Goal: Information Seeking & Learning: Learn about a topic

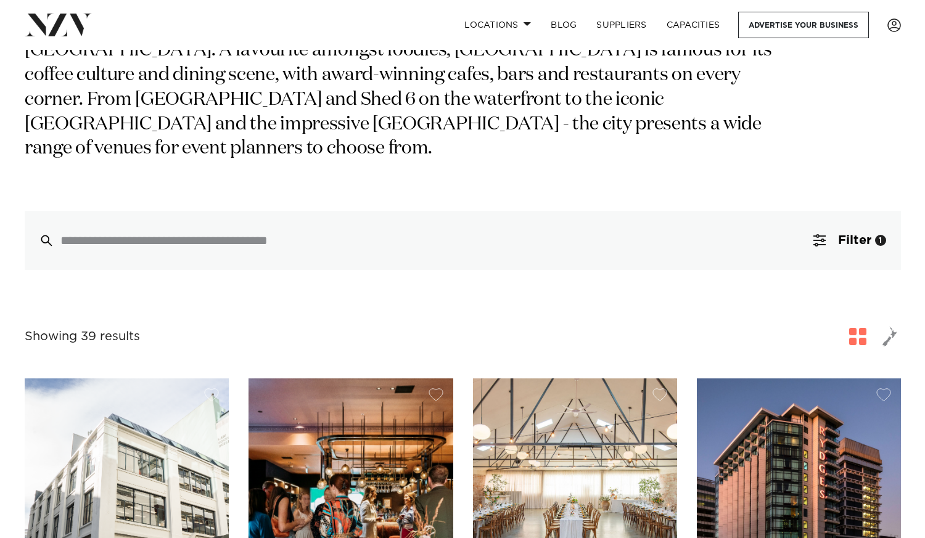
scroll to position [141, 0]
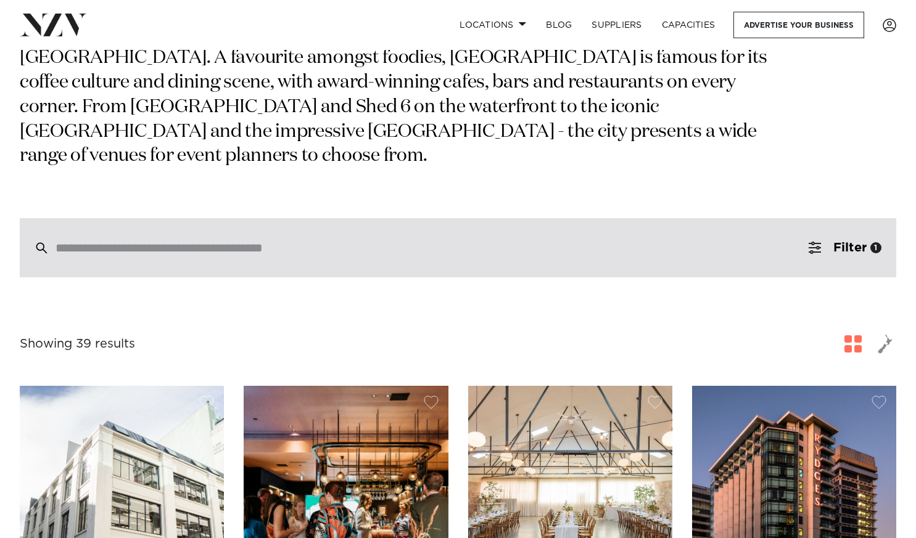
click at [561, 249] on input "search" at bounding box center [432, 248] width 752 height 14
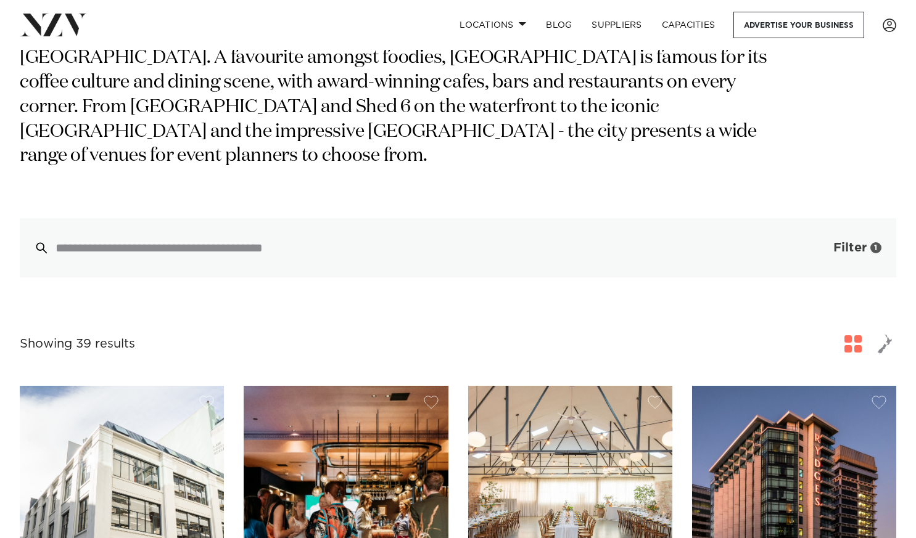
click at [835, 250] on span "Filter" at bounding box center [849, 248] width 33 height 12
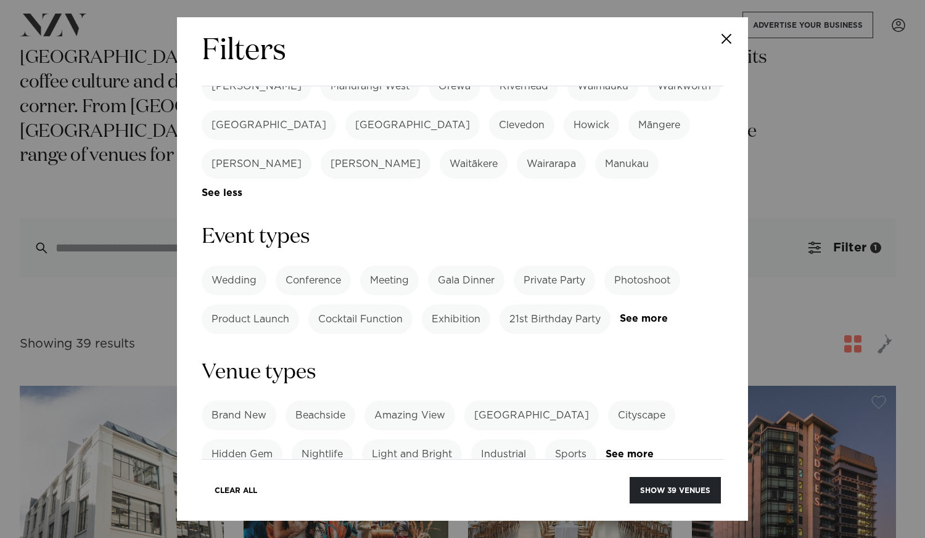
scroll to position [461, 0]
click at [239, 265] on label "Wedding" at bounding box center [234, 280] width 65 height 30
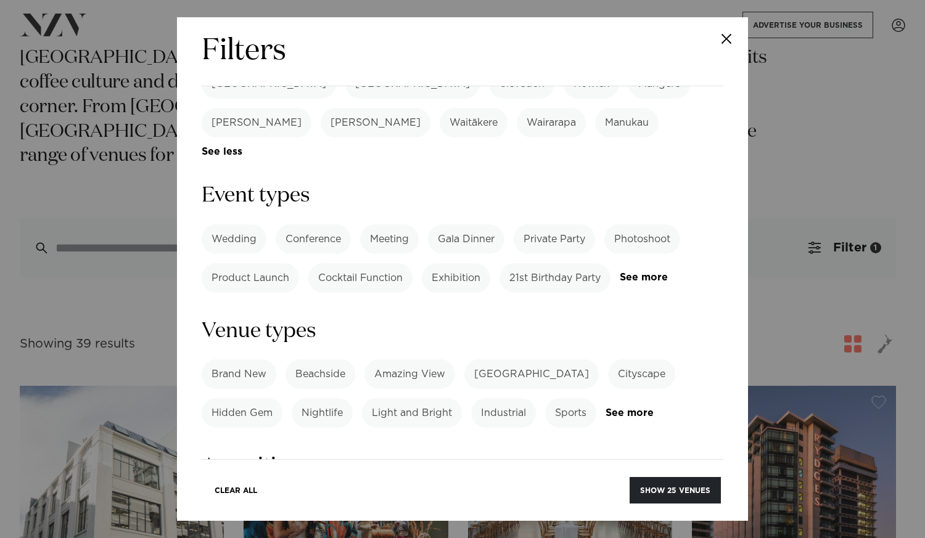
scroll to position [501, 0]
click at [544, 265] on label "21st Birthday Party" at bounding box center [555, 280] width 111 height 30
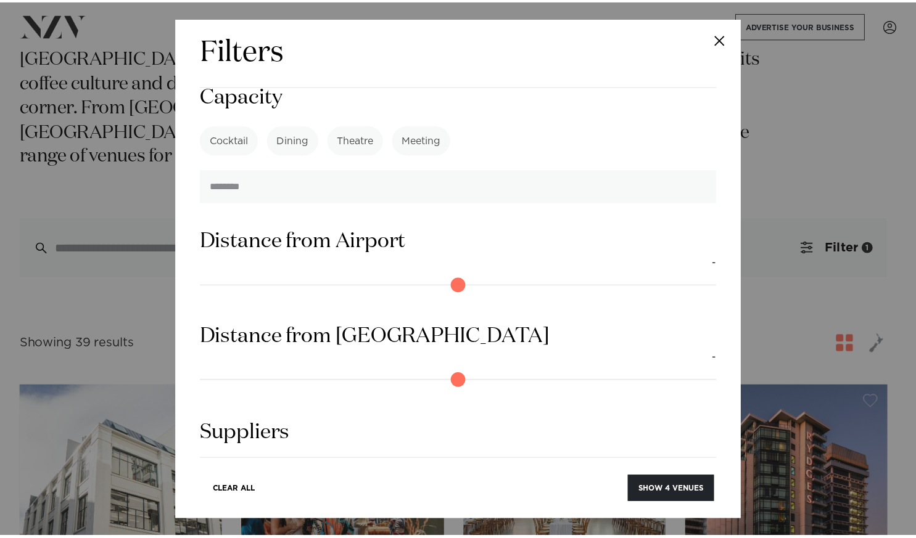
scroll to position [1066, 0]
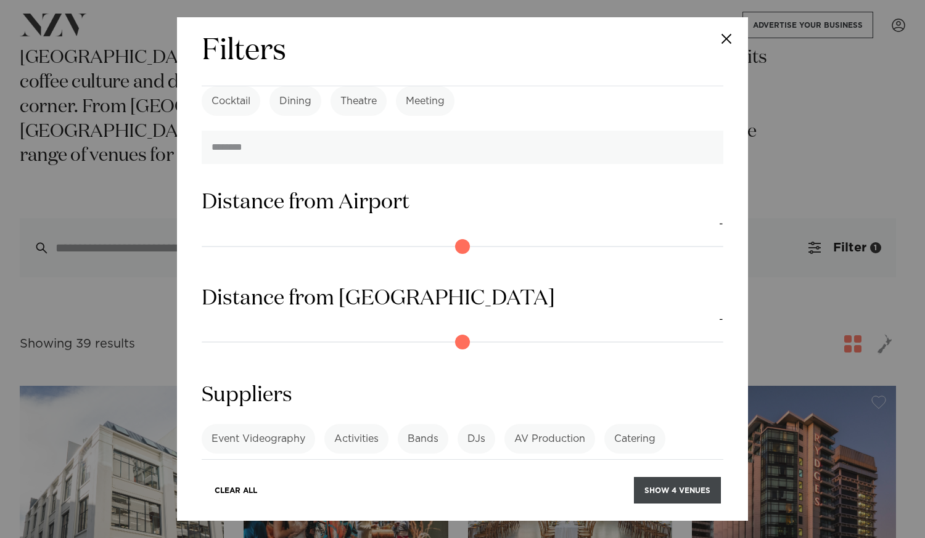
click at [660, 494] on button "Show 4 venues" at bounding box center [677, 490] width 87 height 27
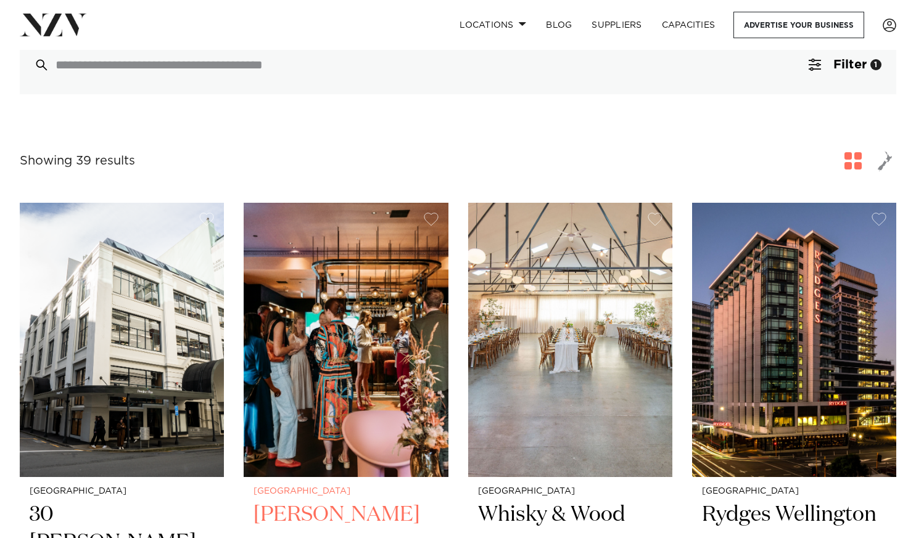
scroll to position [324, 0]
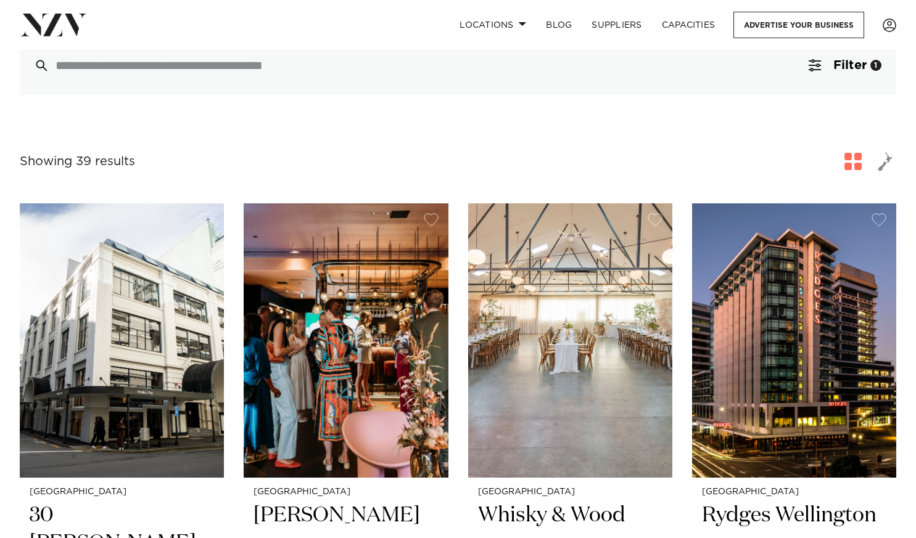
click at [854, 165] on span "button" at bounding box center [852, 161] width 17 height 17
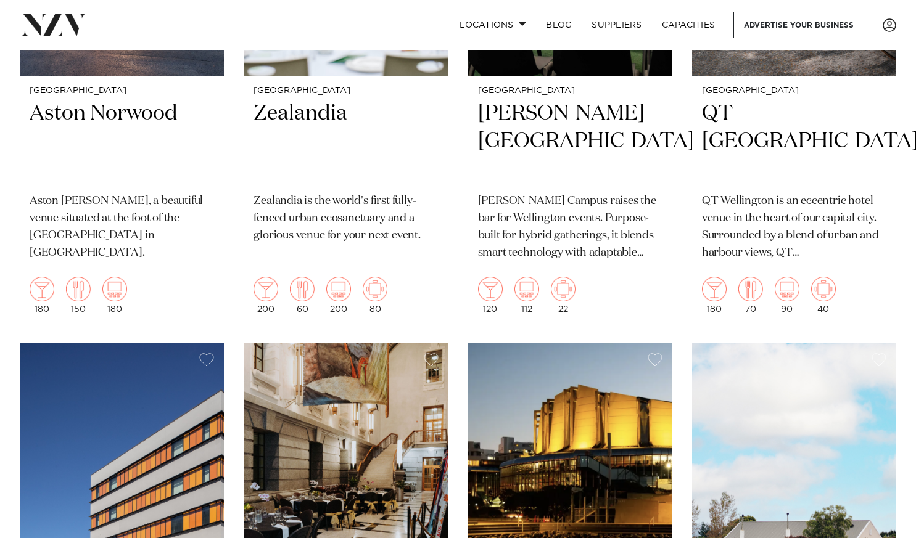
scroll to position [1264, 0]
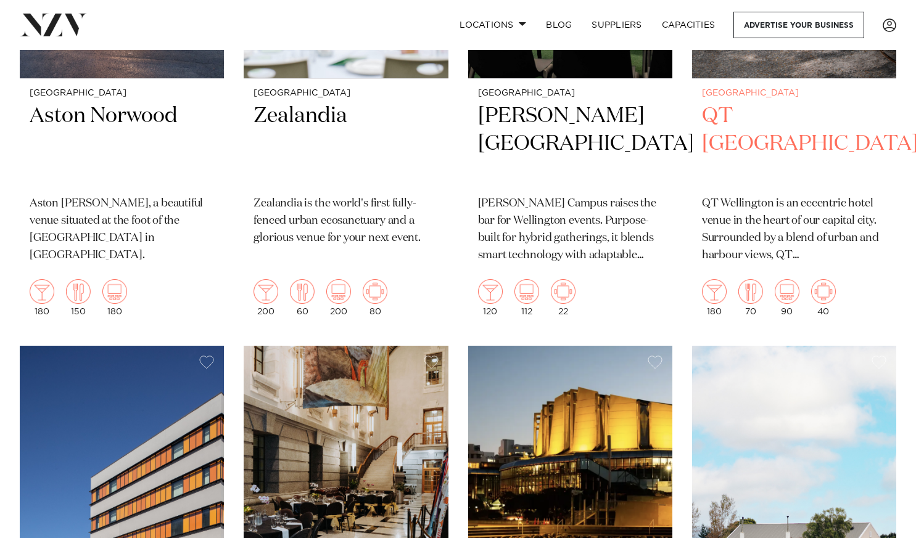
click at [781, 249] on p "QT Wellington is an eccentric hotel venue in the heart of our capital city. Sur…" at bounding box center [794, 229] width 184 height 69
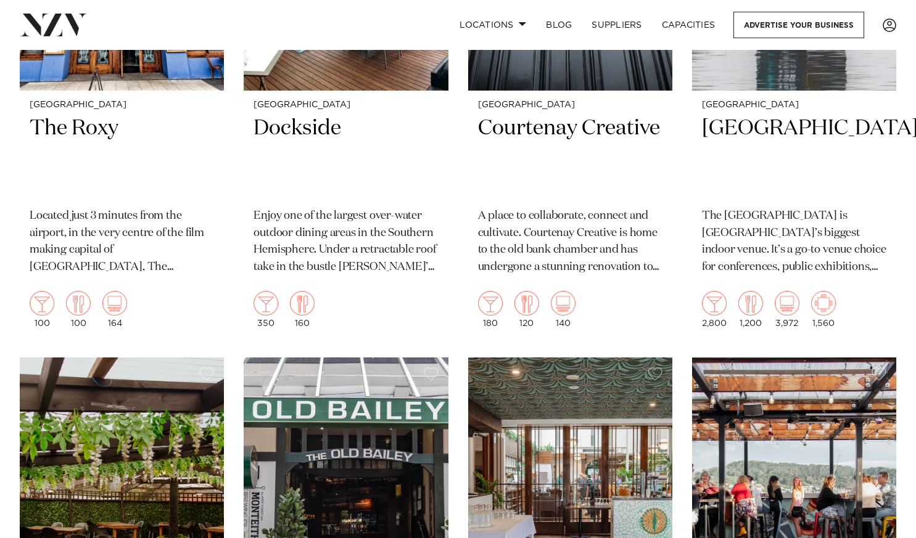
scroll to position [4499, 0]
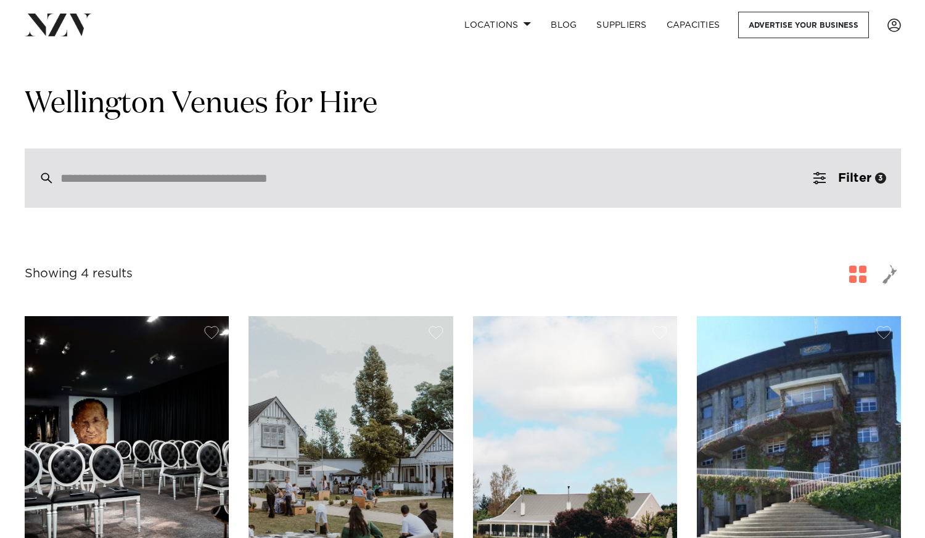
scroll to position [14, 0]
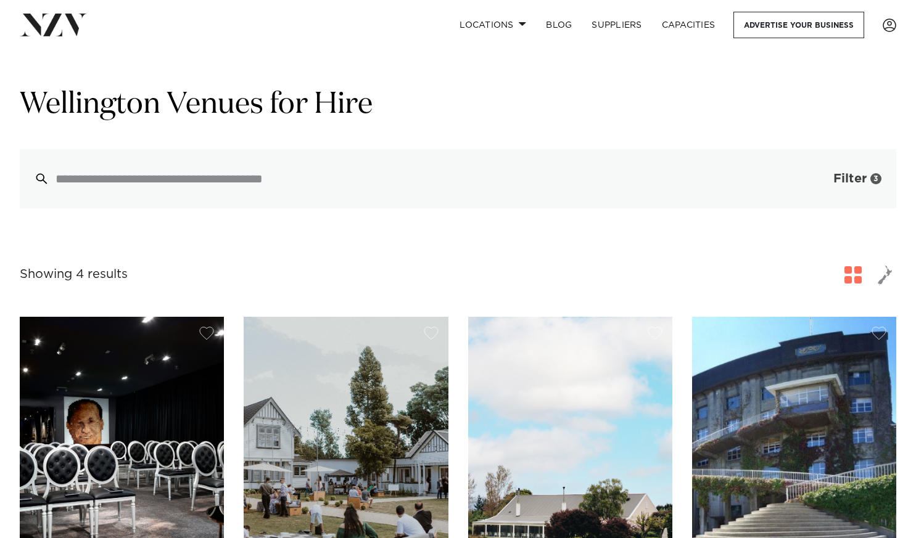
click at [829, 186] on button "Filter 3" at bounding box center [845, 178] width 102 height 59
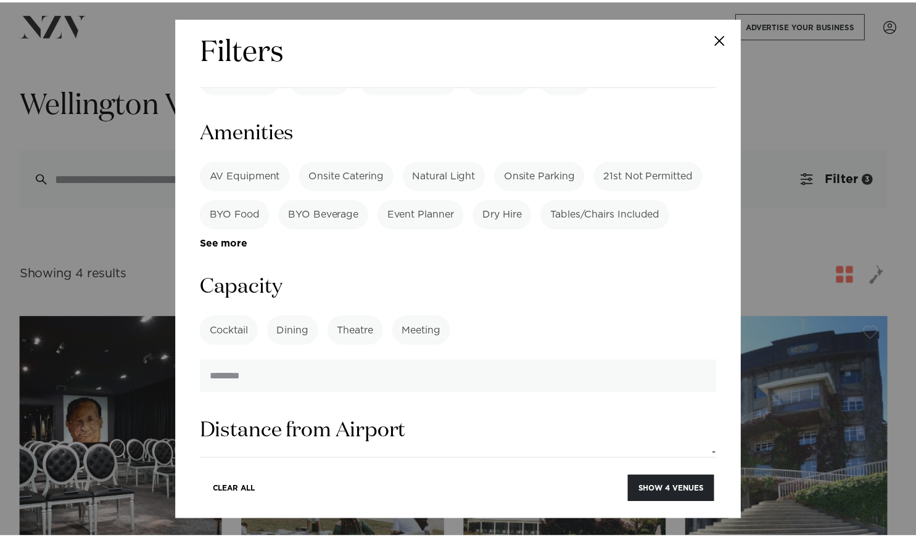
scroll to position [951, 0]
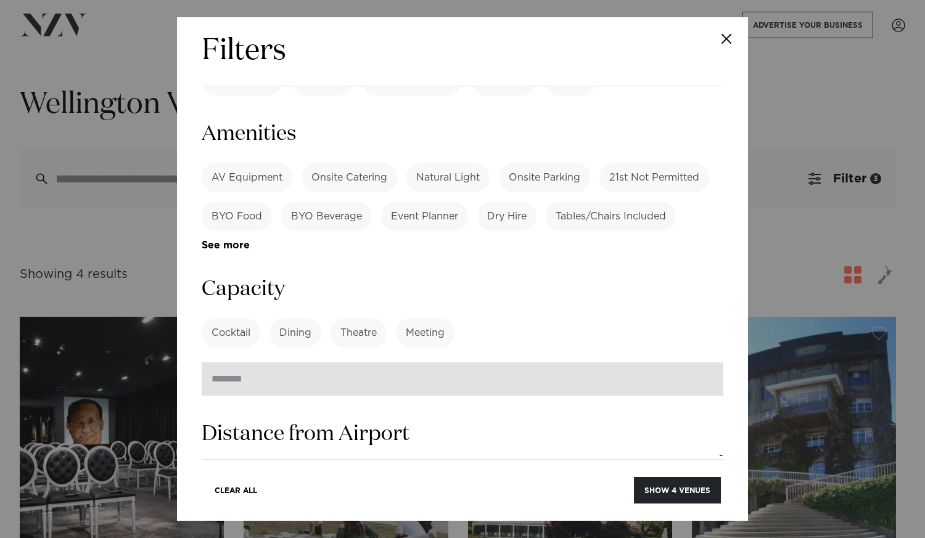
click at [361, 363] on input "number" at bounding box center [463, 379] width 522 height 33
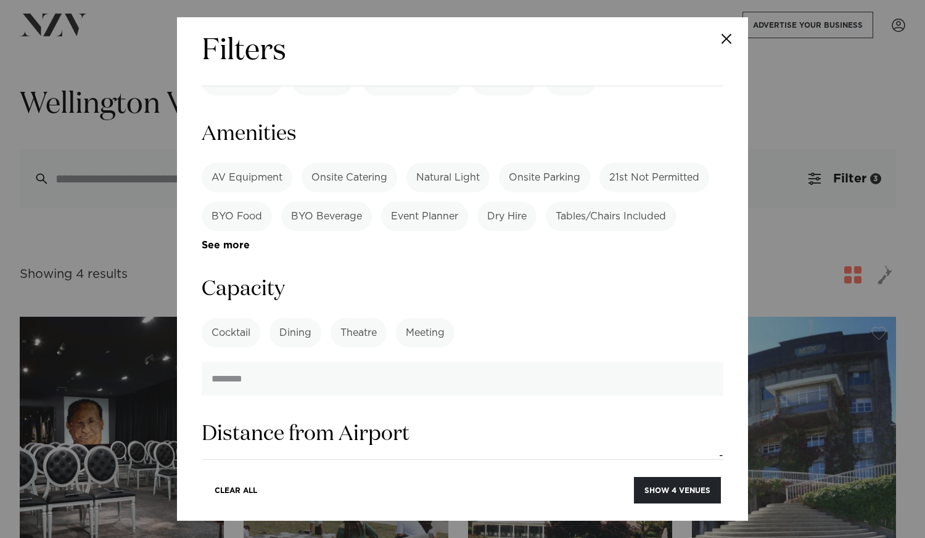
type input "**"
click at [676, 488] on button "Show 1 venue" at bounding box center [681, 490] width 80 height 27
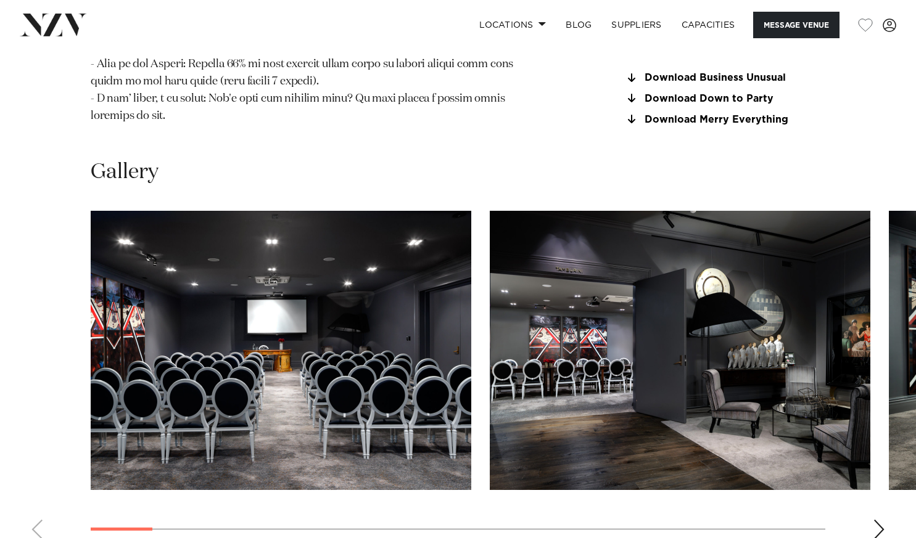
scroll to position [1579, 0]
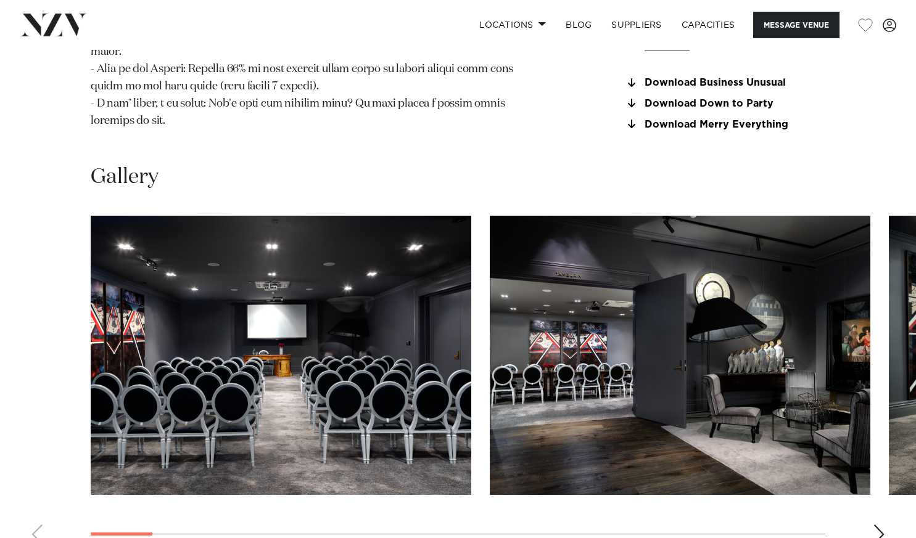
click at [880, 525] on div "Next slide" at bounding box center [879, 535] width 12 height 20
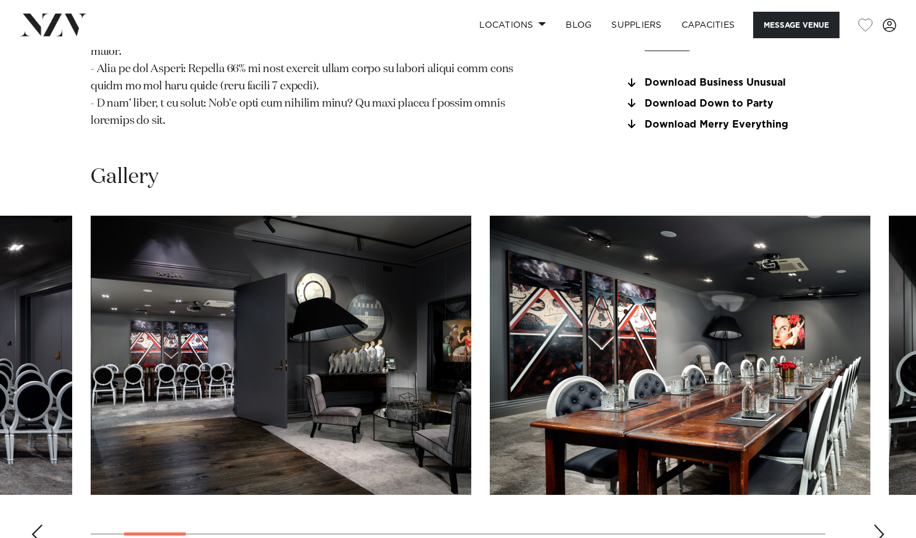
click at [880, 525] on div "Next slide" at bounding box center [879, 535] width 12 height 20
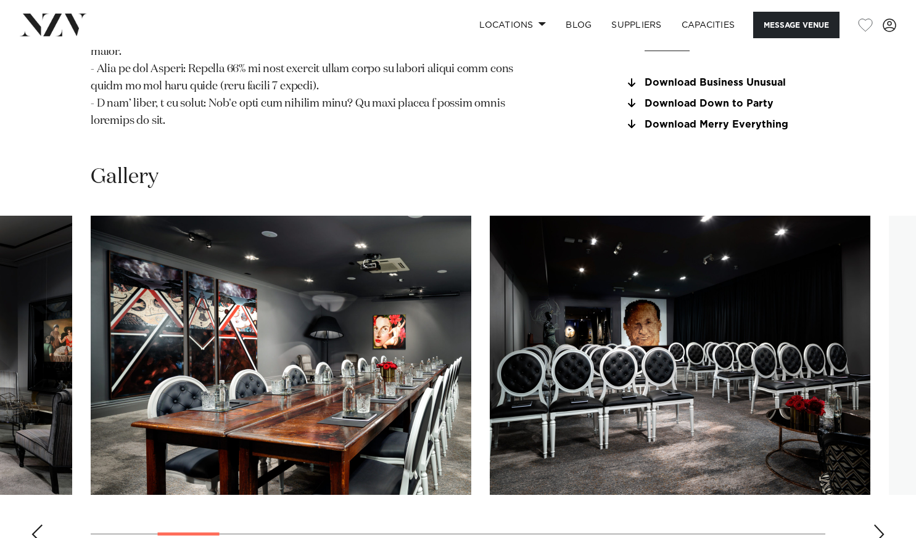
click at [880, 525] on div "Next slide" at bounding box center [879, 535] width 12 height 20
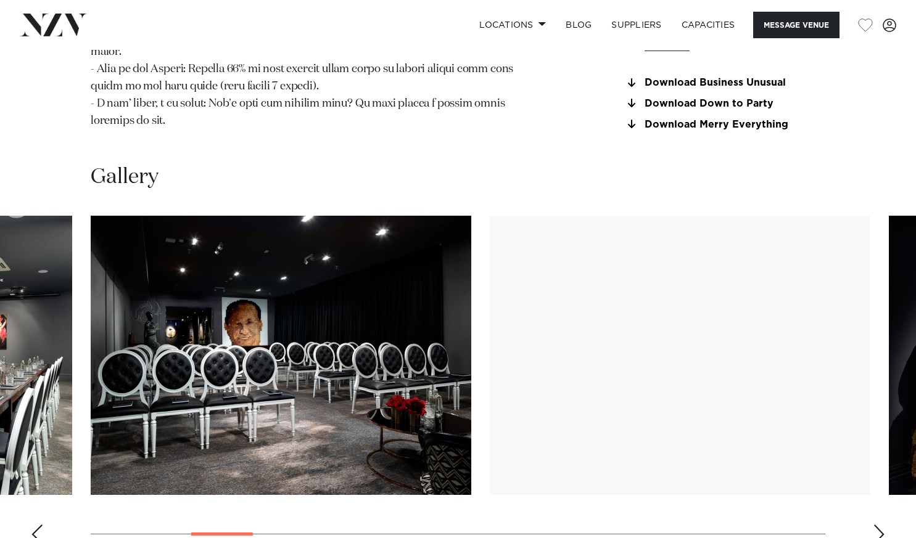
click at [880, 525] on div "Next slide" at bounding box center [879, 535] width 12 height 20
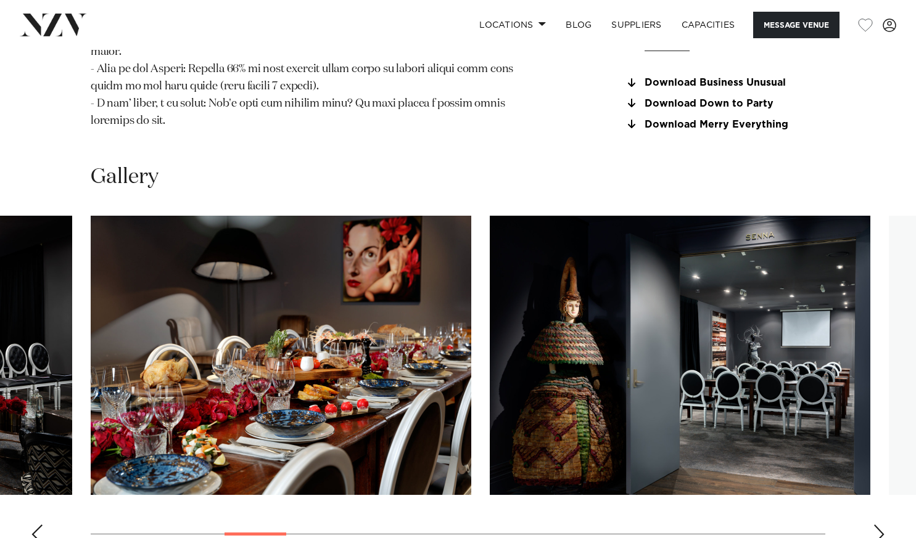
click at [880, 525] on div "Next slide" at bounding box center [879, 535] width 12 height 20
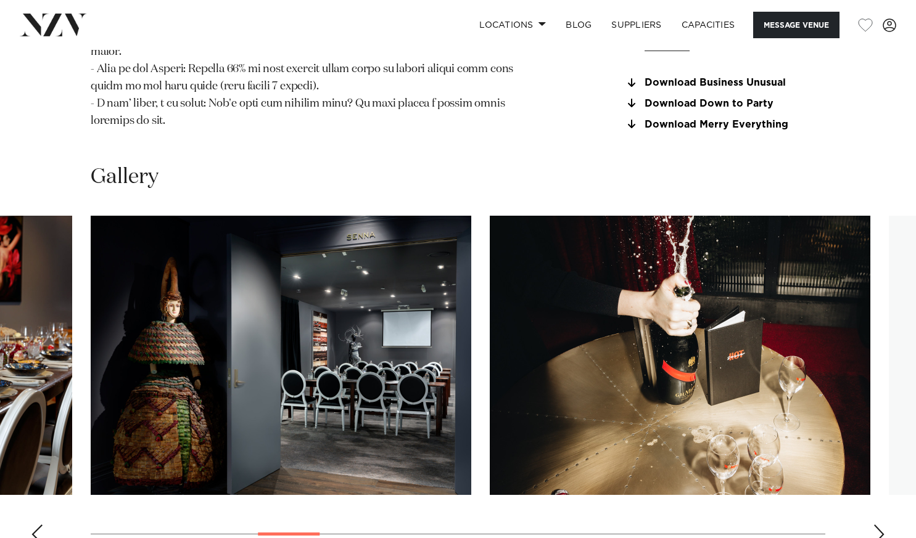
click at [880, 525] on div "Next slide" at bounding box center [879, 535] width 12 height 20
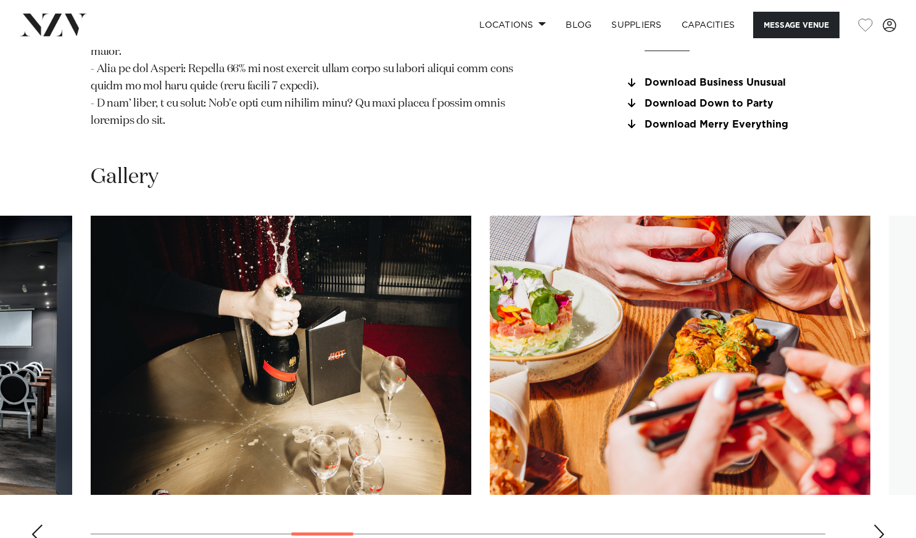
click at [880, 525] on div "Next slide" at bounding box center [879, 535] width 12 height 20
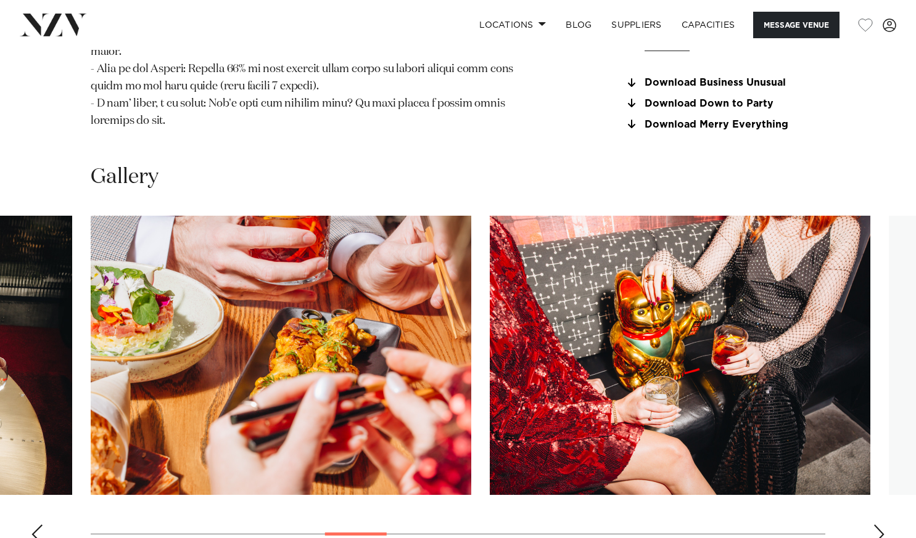
click at [880, 525] on div "Next slide" at bounding box center [879, 535] width 12 height 20
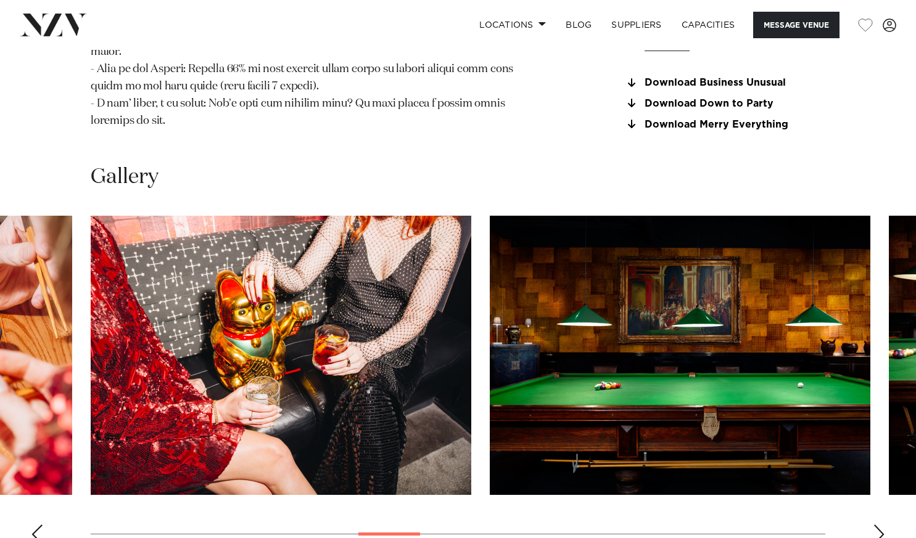
click at [880, 525] on div "Next slide" at bounding box center [879, 535] width 12 height 20
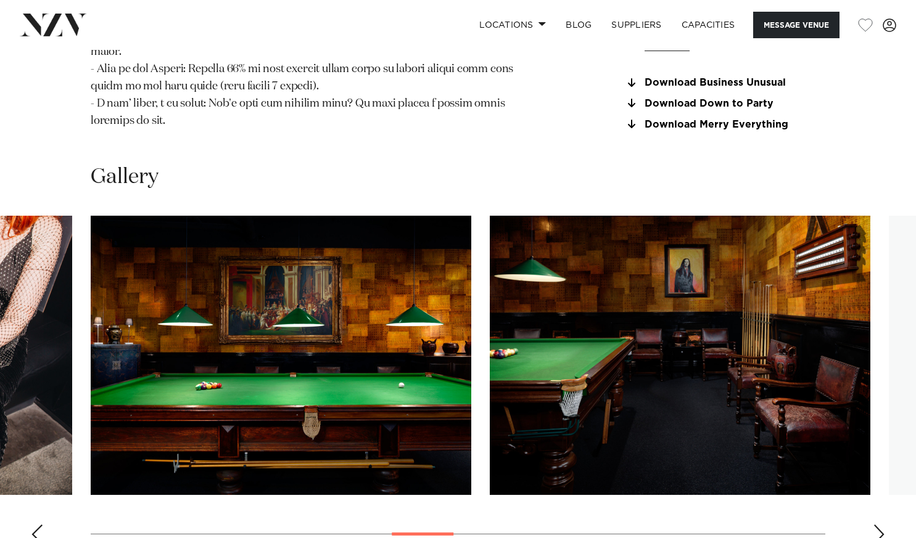
click at [880, 525] on div "Next slide" at bounding box center [879, 535] width 12 height 20
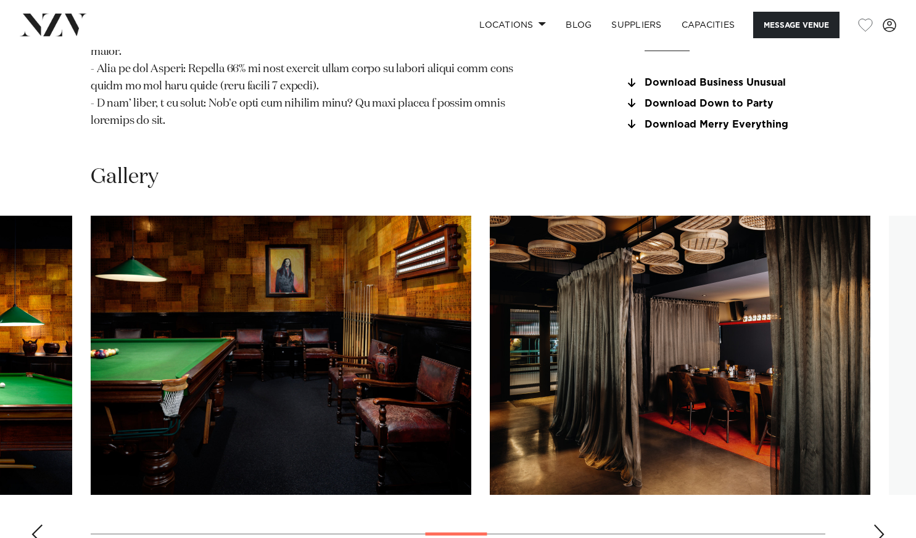
click at [880, 525] on div "Next slide" at bounding box center [879, 535] width 12 height 20
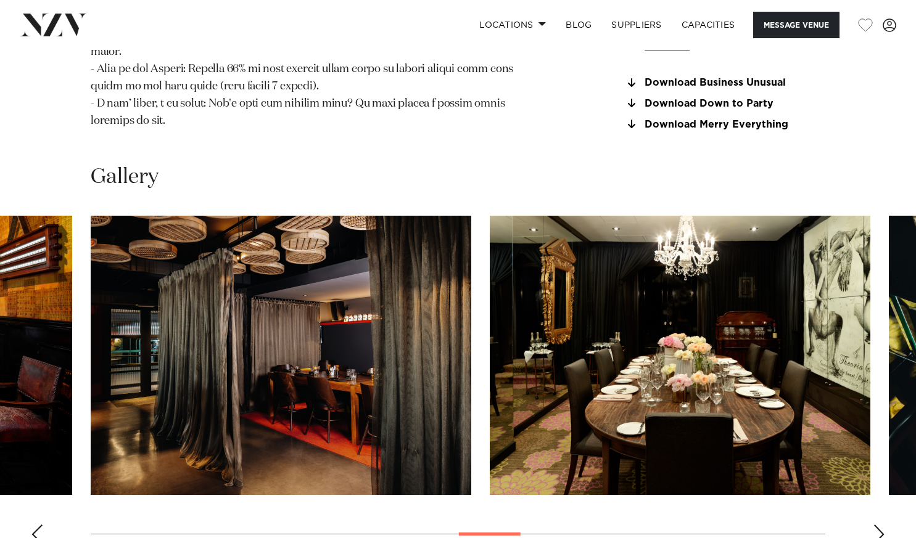
click at [880, 525] on div "Next slide" at bounding box center [879, 535] width 12 height 20
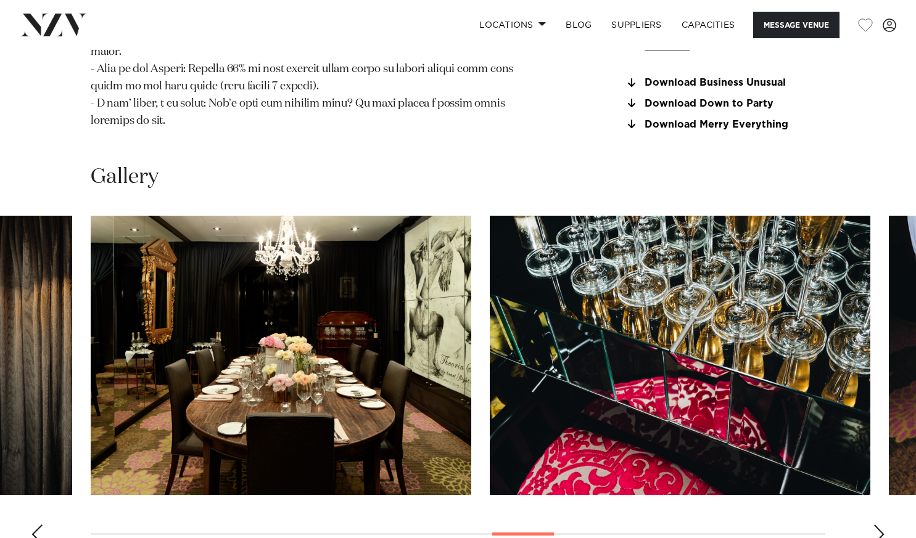
click at [880, 525] on div "Next slide" at bounding box center [879, 535] width 12 height 20
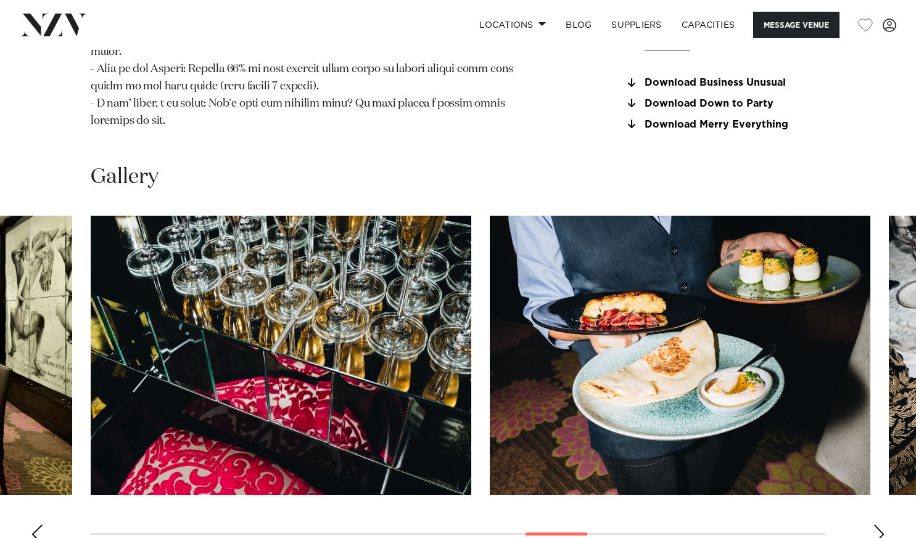
click at [880, 525] on div "Next slide" at bounding box center [879, 535] width 12 height 20
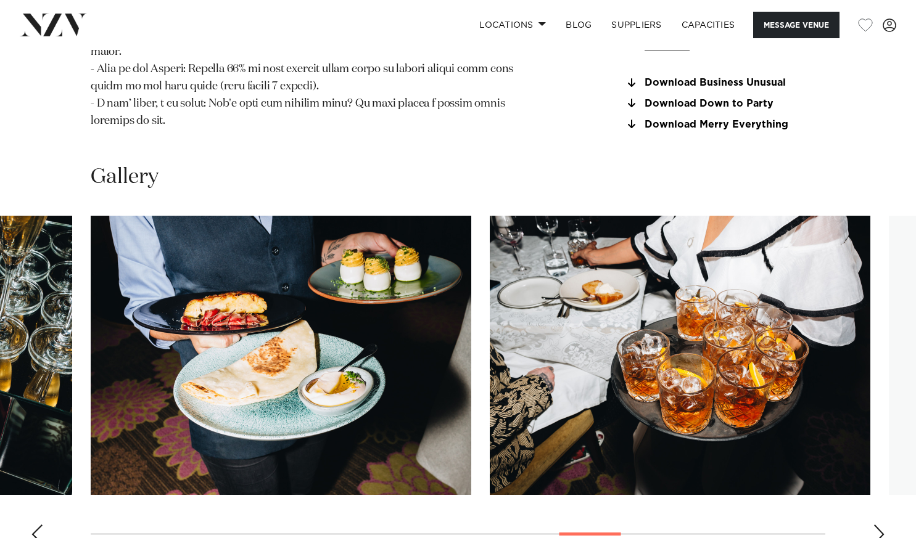
click at [880, 525] on div "Next slide" at bounding box center [879, 535] width 12 height 20
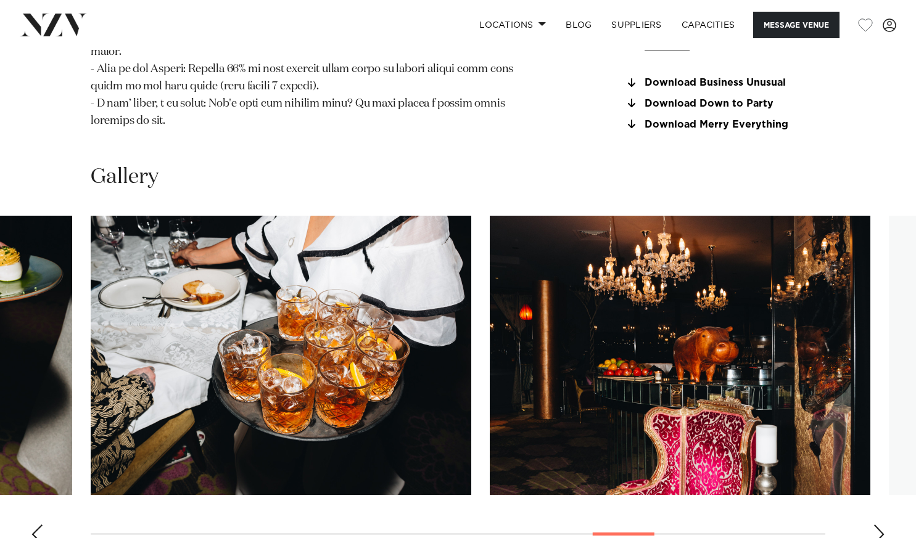
click at [880, 525] on div "Next slide" at bounding box center [879, 535] width 12 height 20
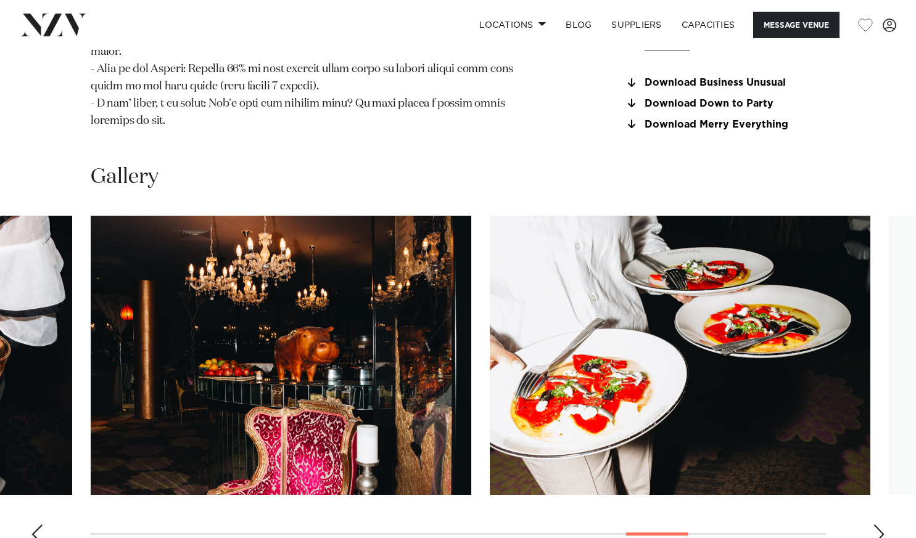
click at [880, 525] on div "Next slide" at bounding box center [879, 535] width 12 height 20
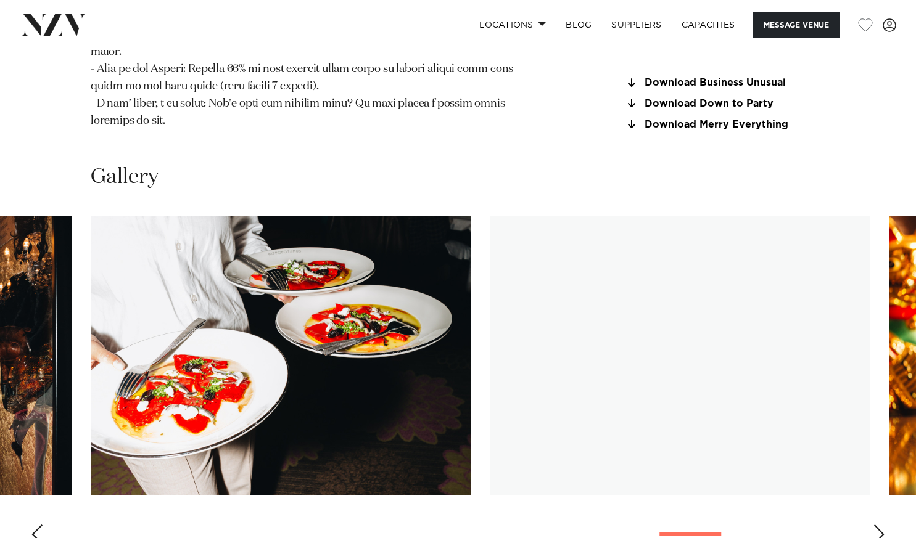
click at [880, 525] on div "Next slide" at bounding box center [879, 535] width 12 height 20
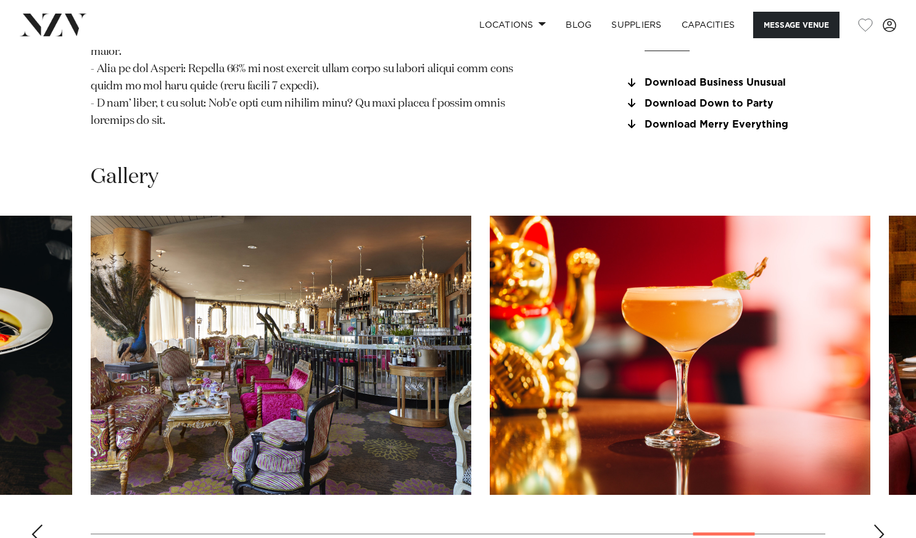
click at [880, 525] on div "Next slide" at bounding box center [879, 535] width 12 height 20
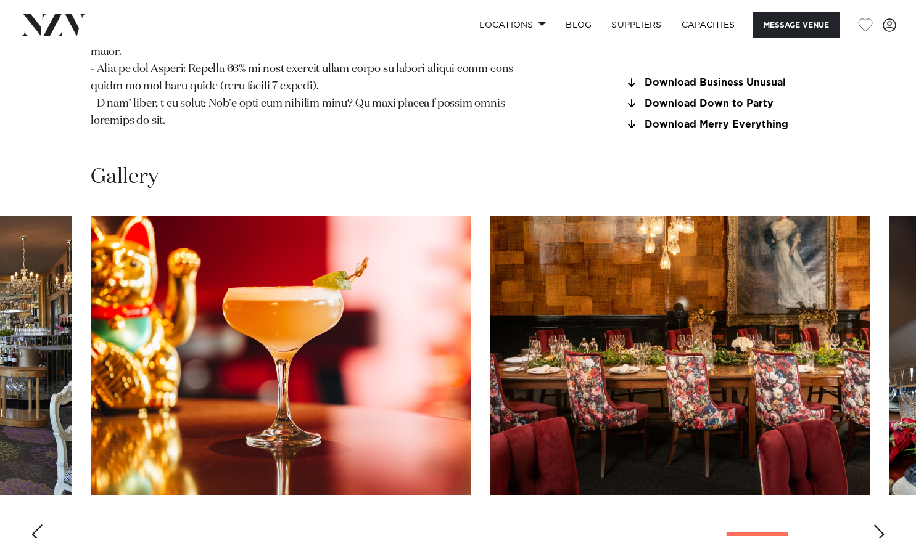
click at [880, 525] on div "Next slide" at bounding box center [879, 535] width 12 height 20
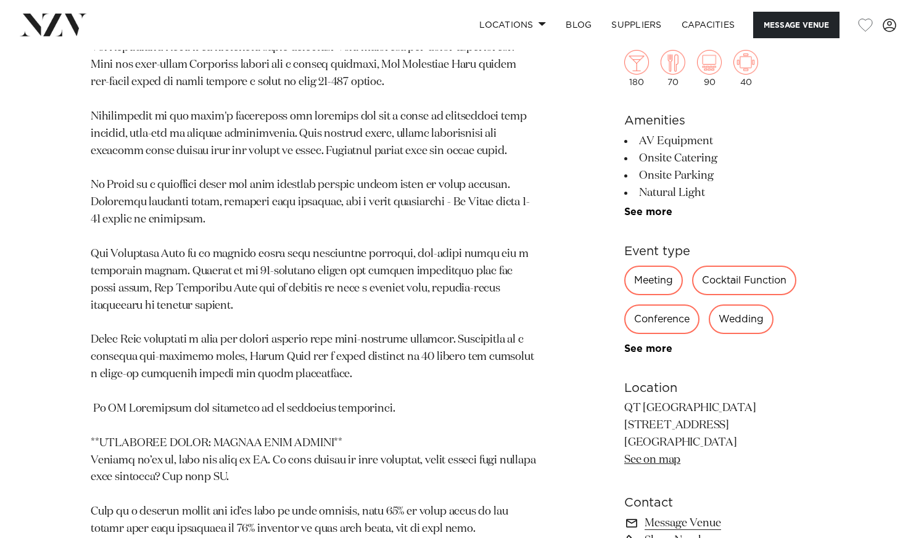
scroll to position [937, 0]
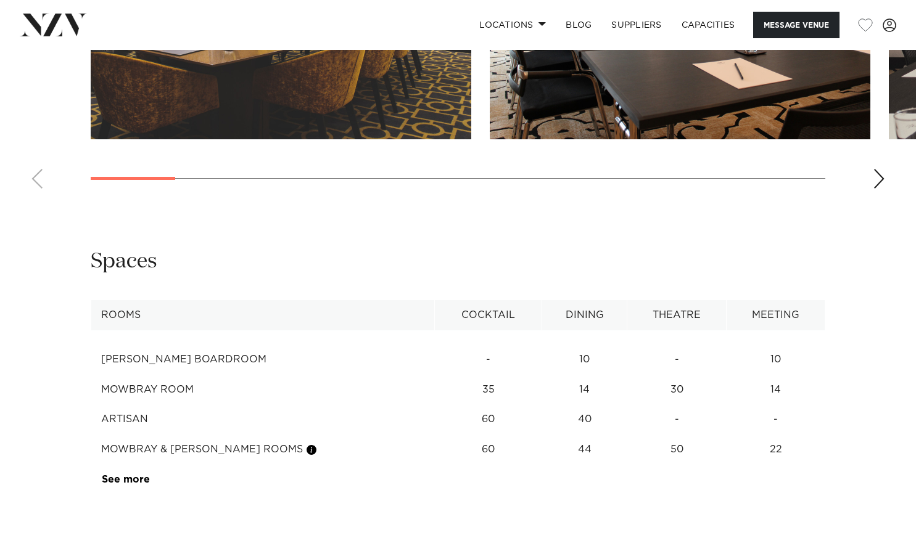
scroll to position [1426, 0]
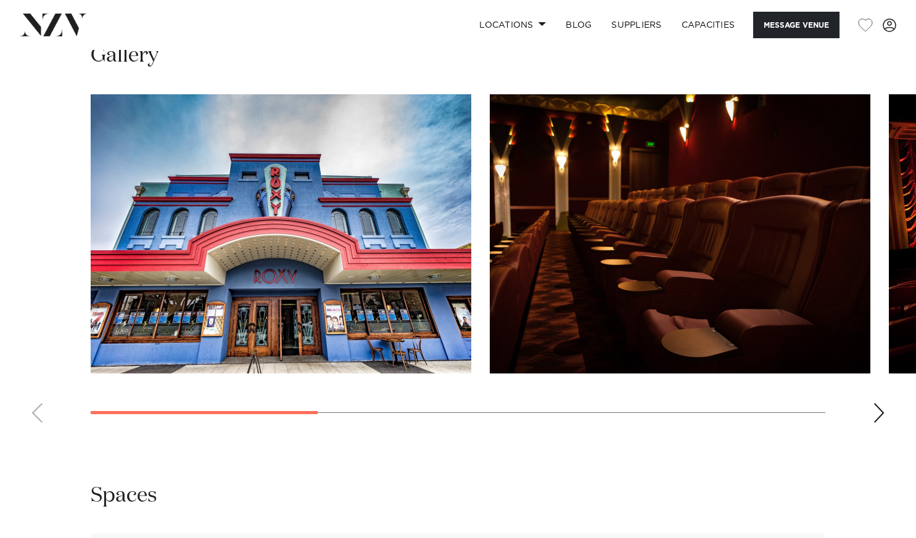
scroll to position [1103, 0]
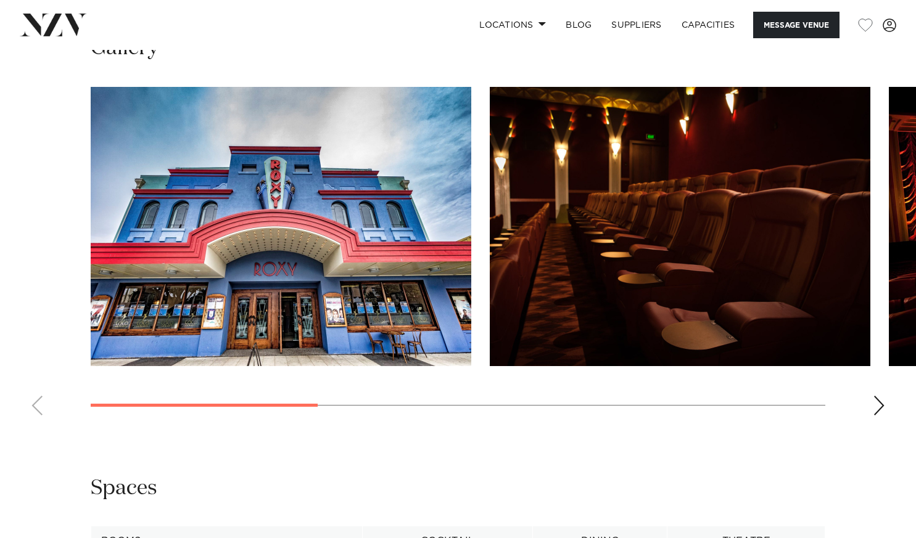
click at [878, 406] on div "Next slide" at bounding box center [879, 406] width 12 height 20
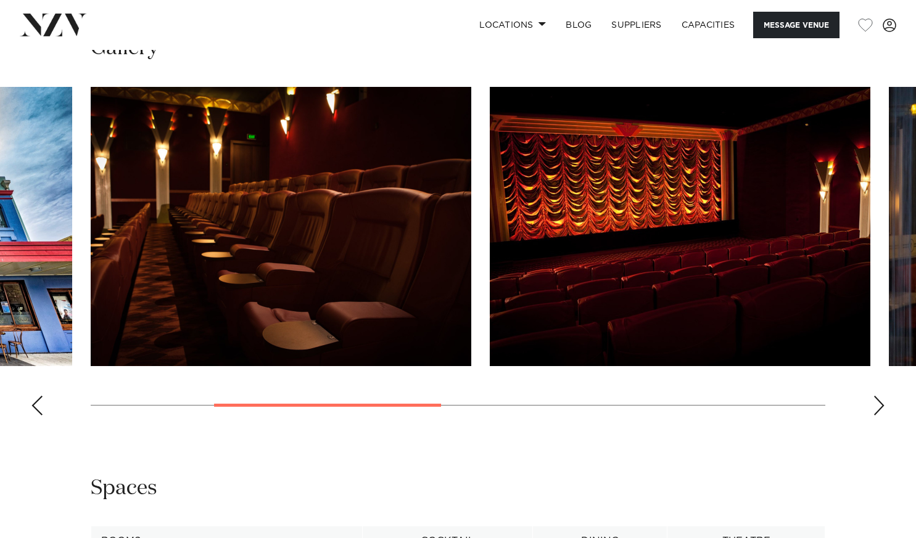
click at [878, 406] on div "Next slide" at bounding box center [879, 406] width 12 height 20
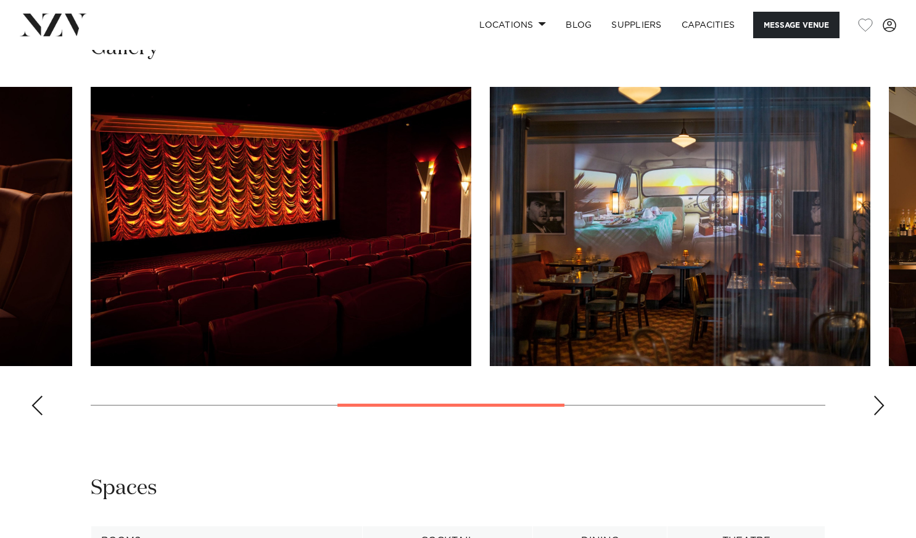
click at [878, 406] on div "Next slide" at bounding box center [879, 406] width 12 height 20
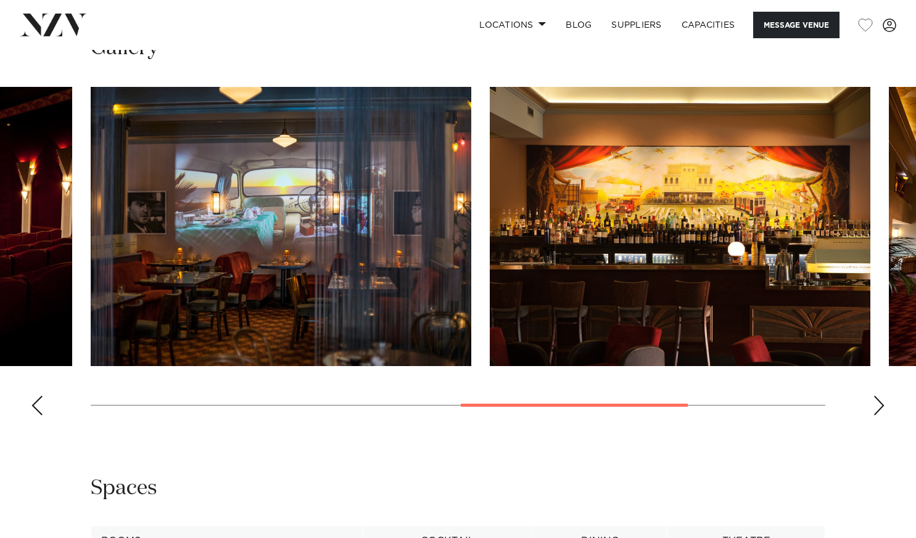
click at [878, 406] on div "Next slide" at bounding box center [879, 406] width 12 height 20
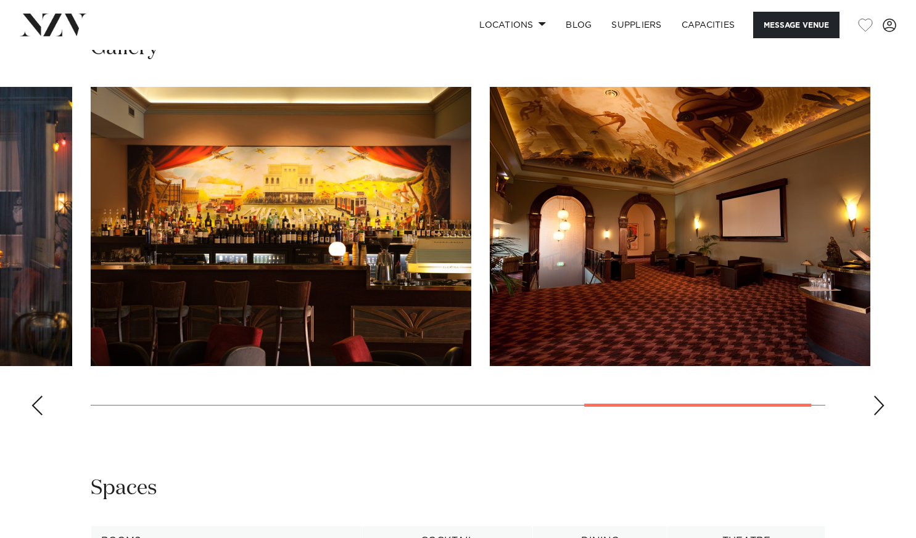
click at [878, 406] on div "Next slide" at bounding box center [879, 406] width 12 height 20
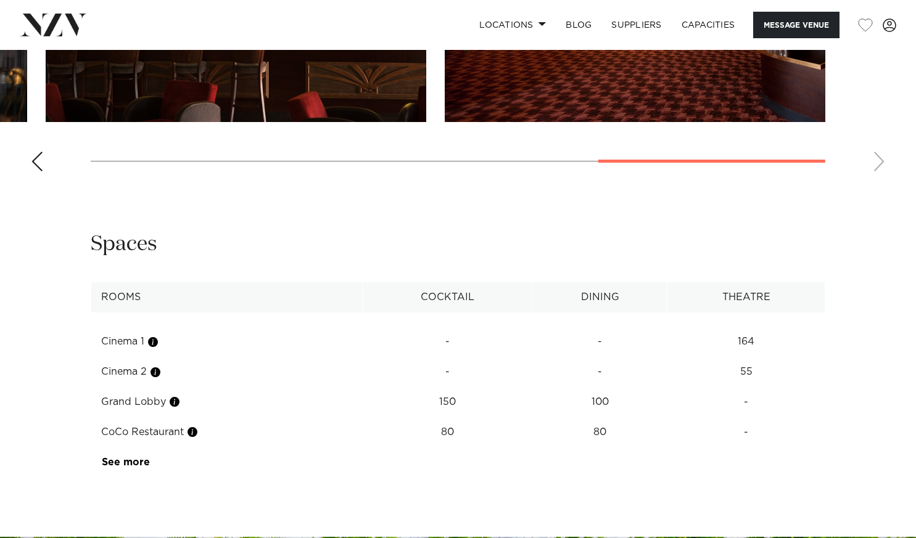
scroll to position [1347, 0]
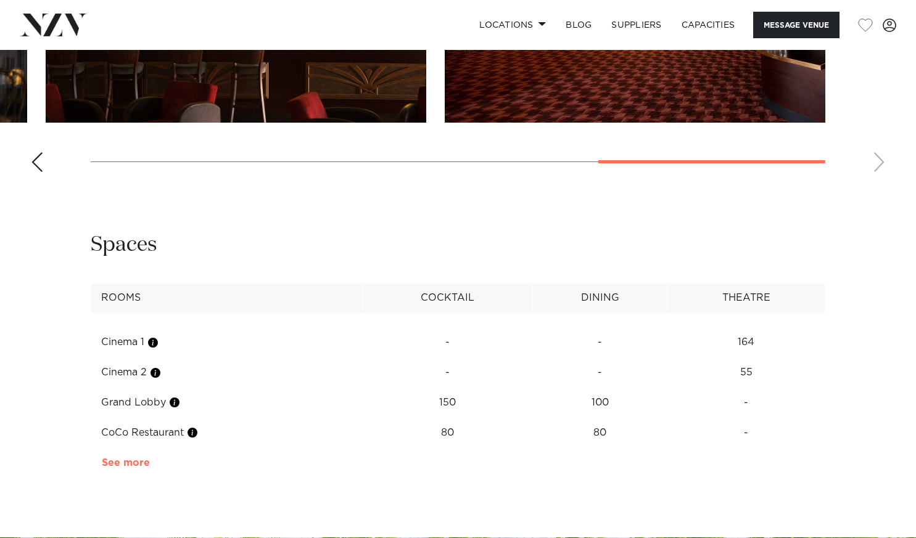
click at [133, 463] on link "See more" at bounding box center [150, 463] width 96 height 10
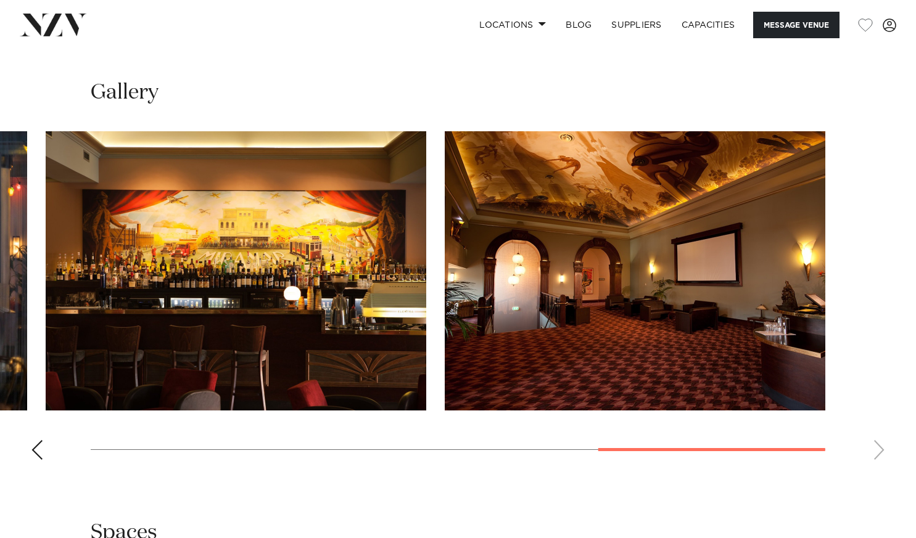
scroll to position [1052, 0]
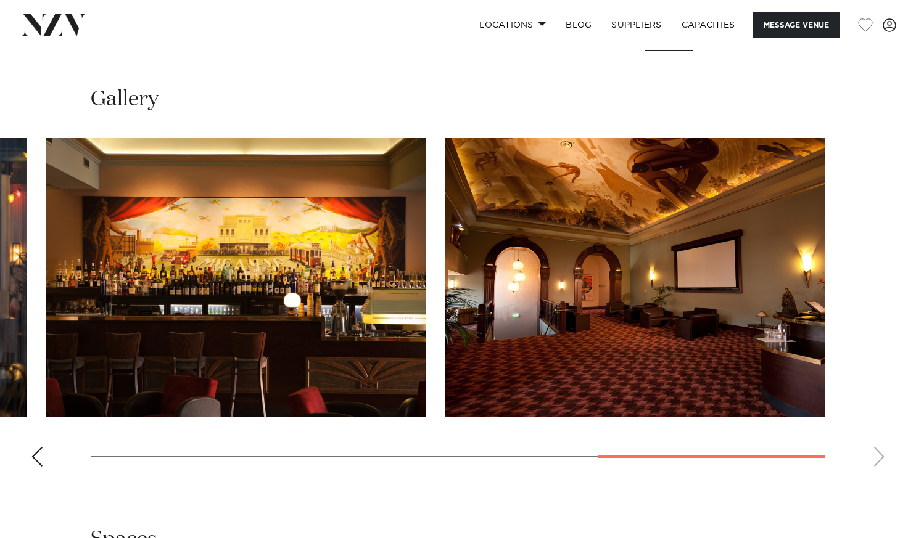
click at [35, 451] on div "Previous slide" at bounding box center [37, 457] width 12 height 20
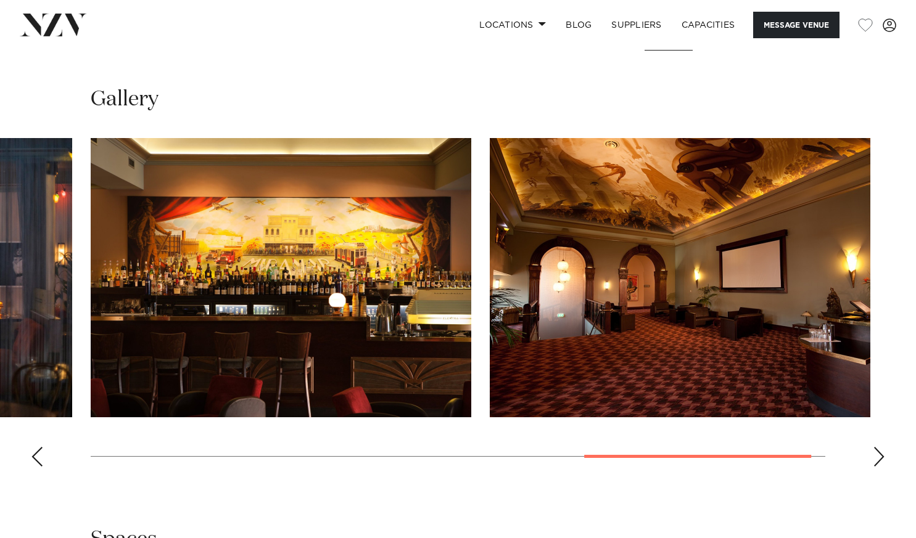
click at [35, 451] on div "Previous slide" at bounding box center [37, 457] width 12 height 20
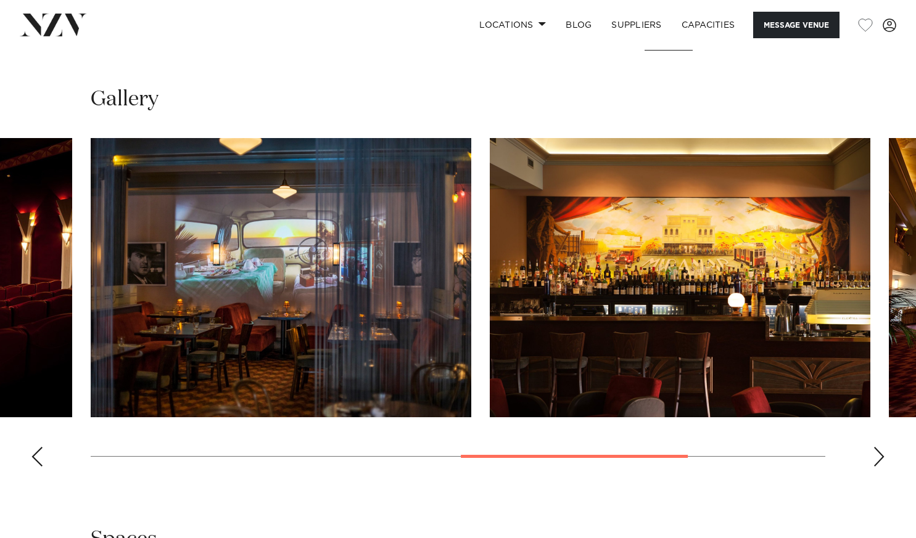
click at [35, 451] on div "Previous slide" at bounding box center [37, 457] width 12 height 20
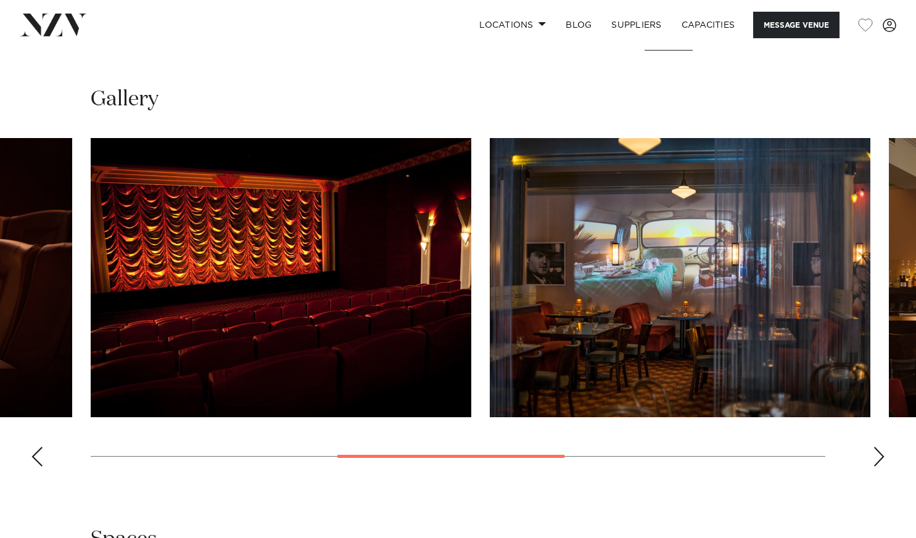
click at [35, 451] on div "Previous slide" at bounding box center [37, 457] width 12 height 20
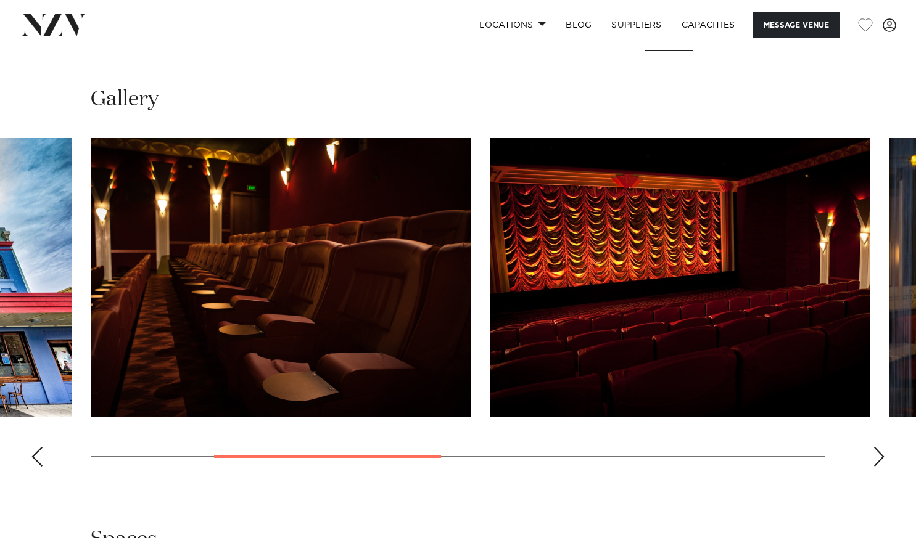
click at [35, 451] on div "Previous slide" at bounding box center [37, 457] width 12 height 20
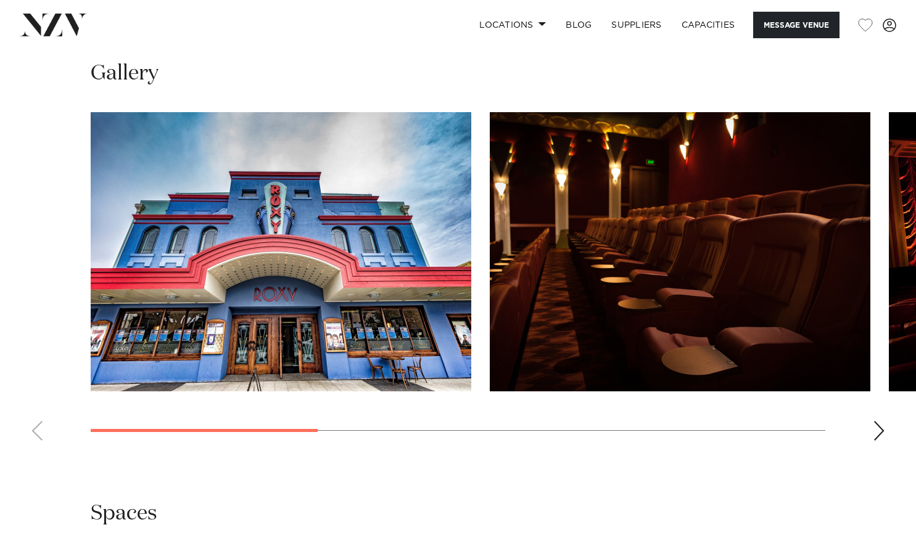
scroll to position [1074, 0]
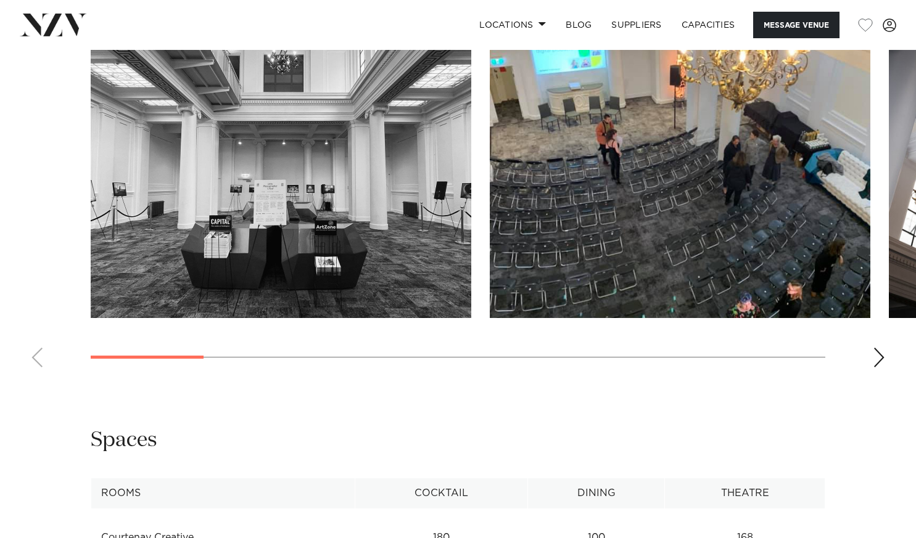
scroll to position [1138, 0]
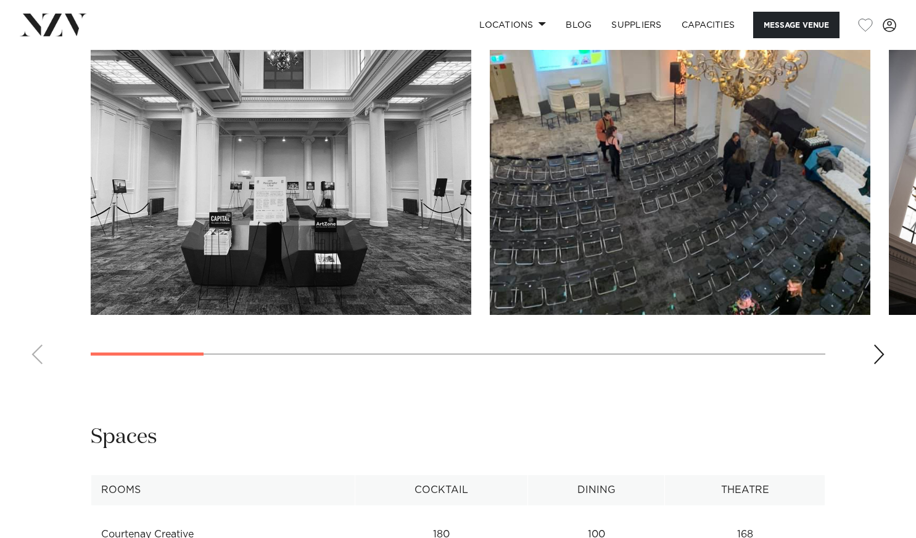
click at [879, 355] on div "Next slide" at bounding box center [879, 355] width 12 height 20
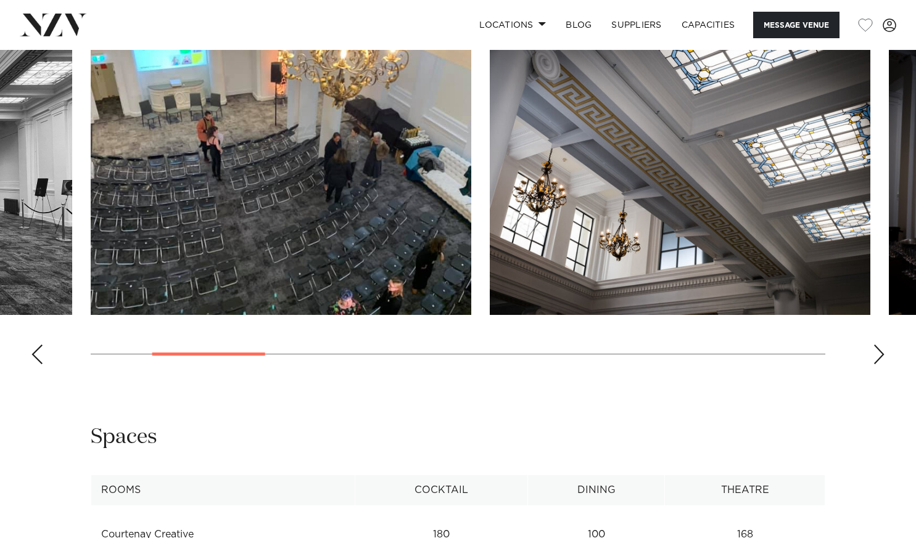
click at [879, 355] on div "Next slide" at bounding box center [879, 355] width 12 height 20
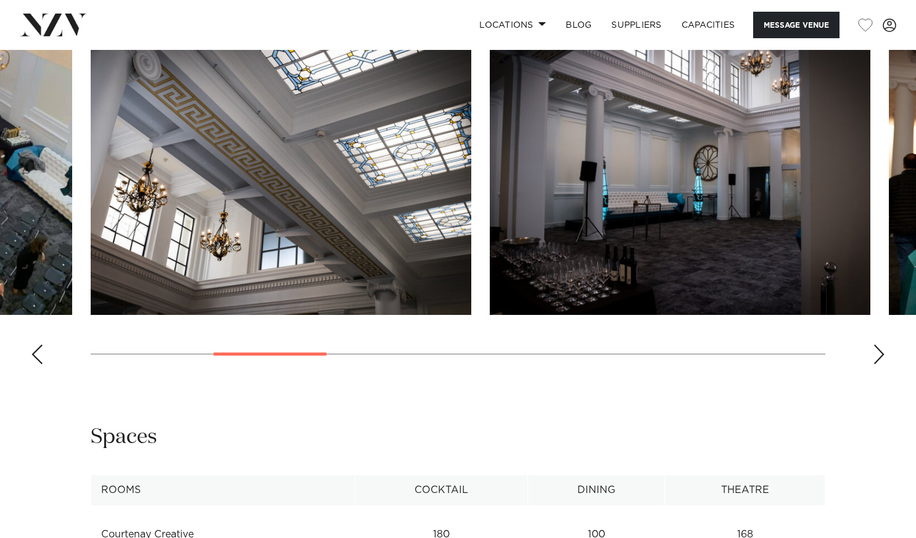
click at [879, 355] on div "Next slide" at bounding box center [879, 355] width 12 height 20
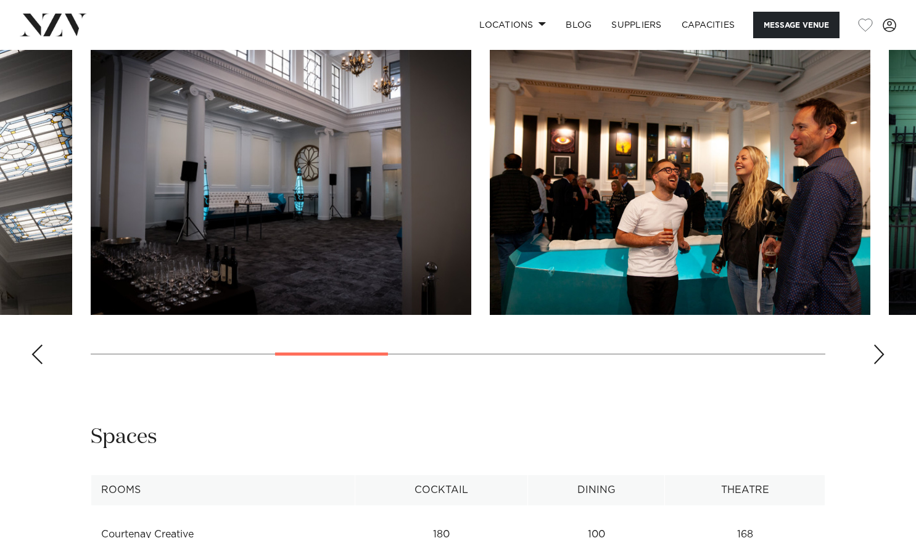
click at [879, 355] on div "Next slide" at bounding box center [879, 355] width 12 height 20
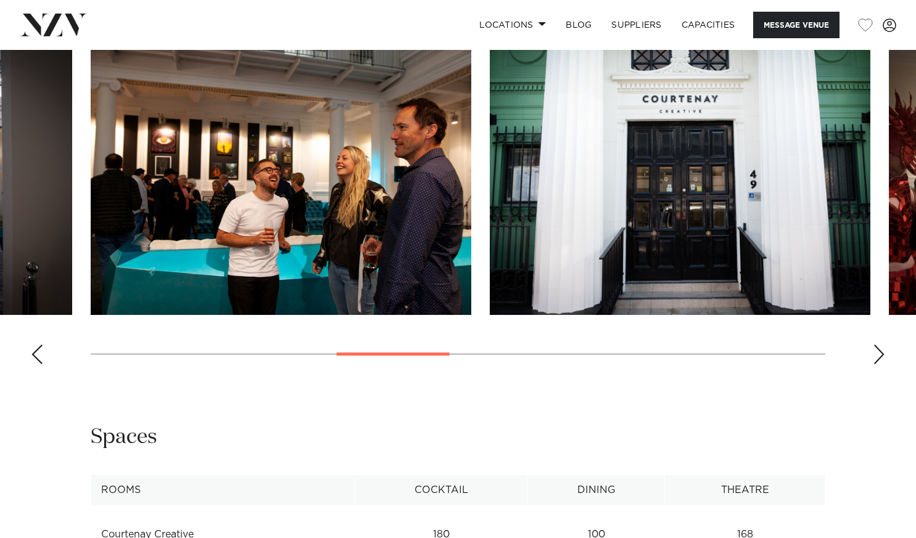
click at [879, 355] on div "Next slide" at bounding box center [879, 355] width 12 height 20
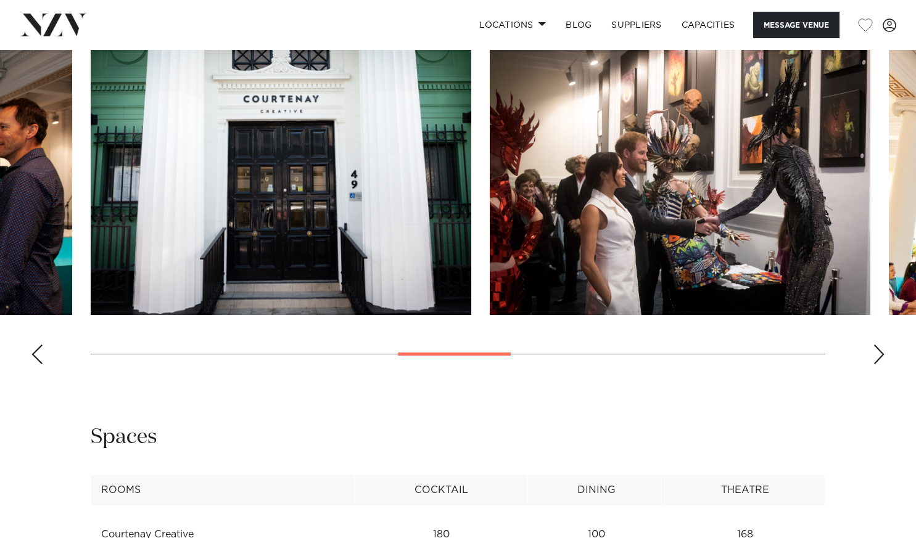
click at [879, 355] on div "Next slide" at bounding box center [879, 355] width 12 height 20
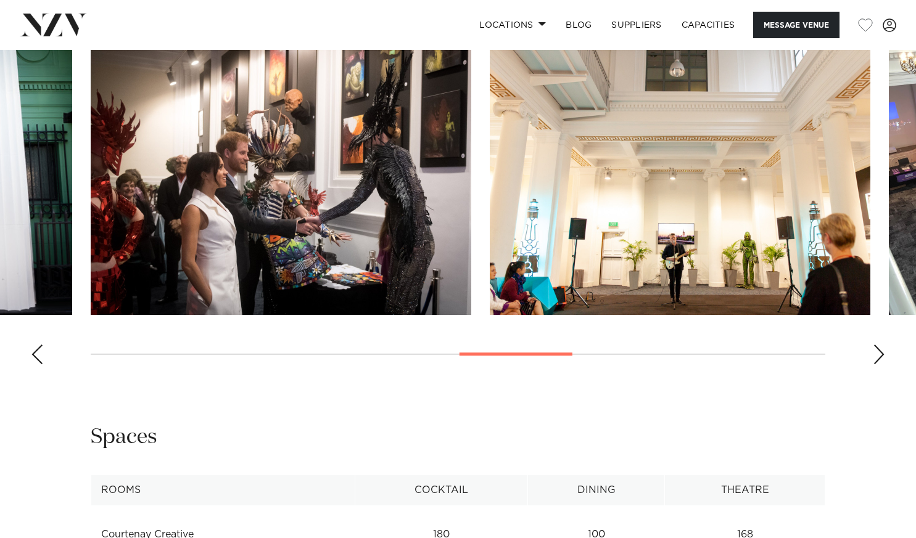
click at [879, 355] on div "Next slide" at bounding box center [879, 355] width 12 height 20
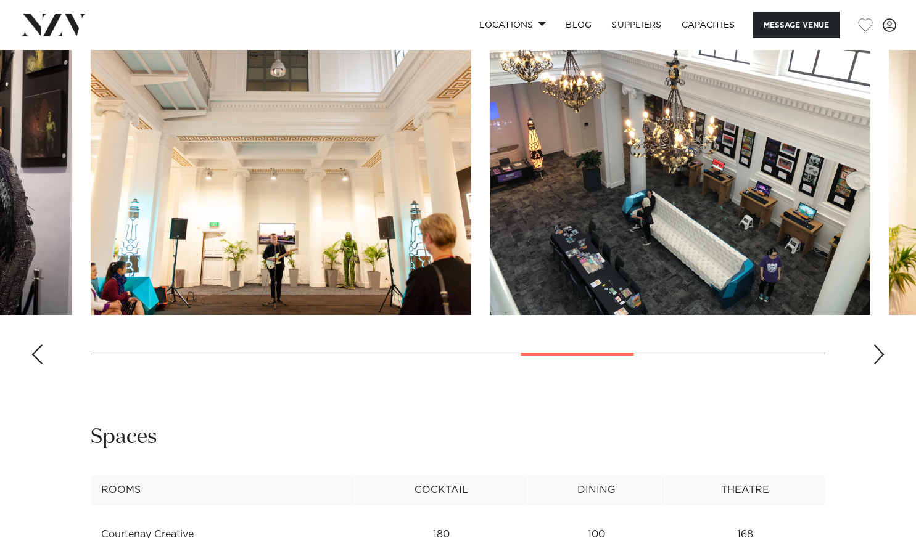
click at [879, 355] on div "Next slide" at bounding box center [879, 355] width 12 height 20
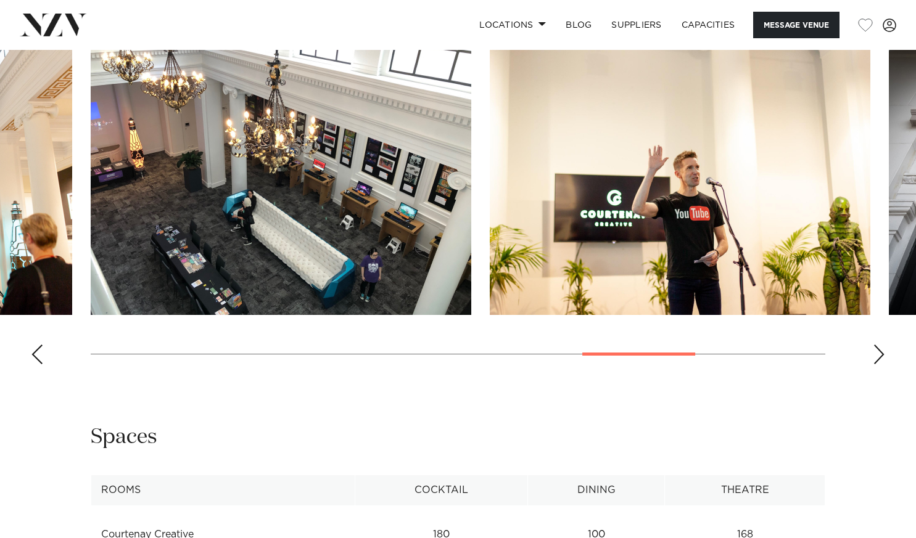
click at [879, 355] on div "Next slide" at bounding box center [879, 355] width 12 height 20
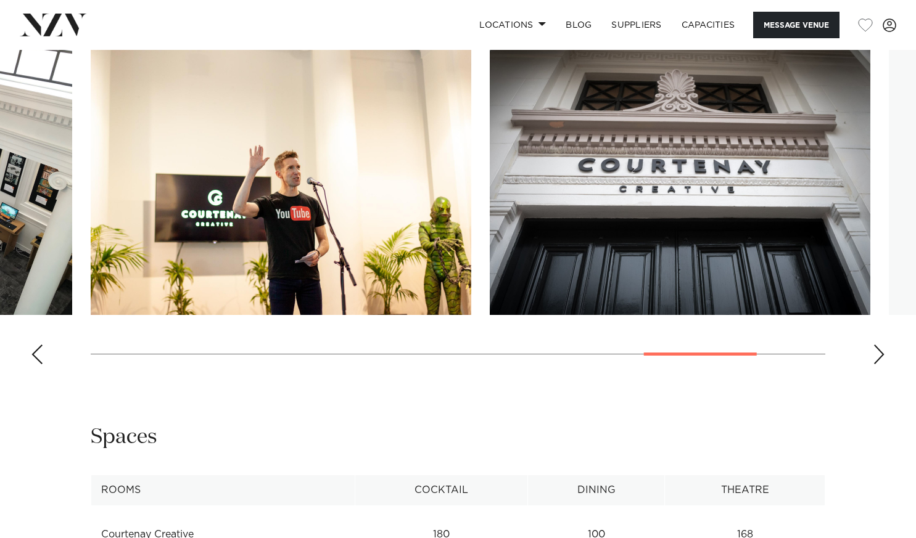
click at [879, 355] on div "Next slide" at bounding box center [879, 355] width 12 height 20
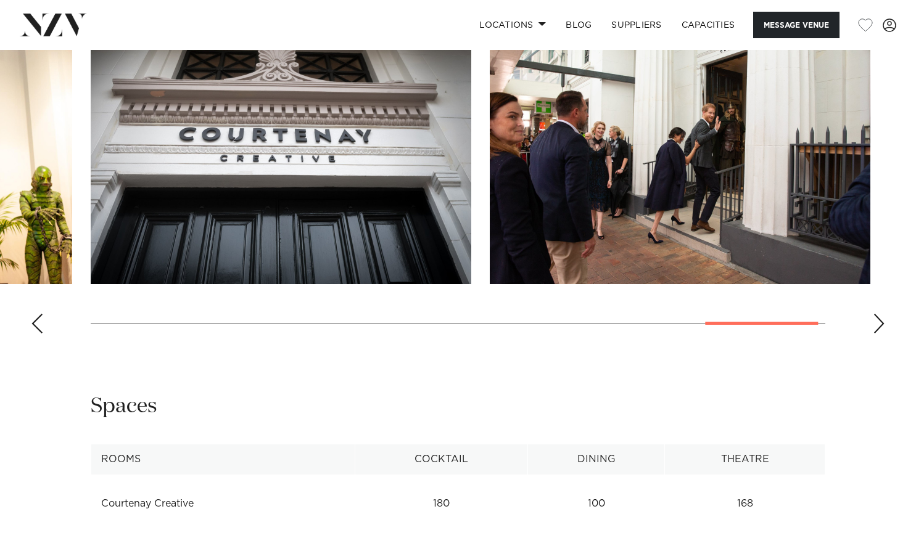
scroll to position [1110, 0]
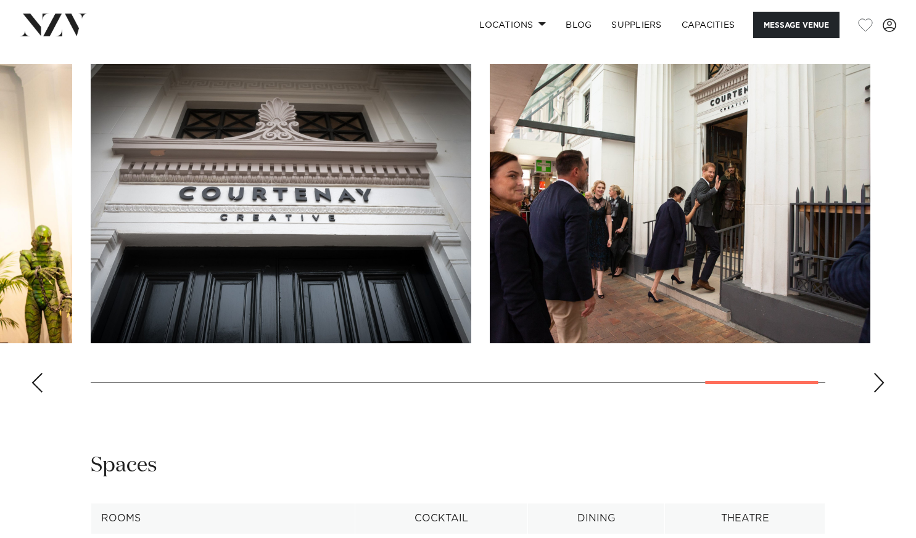
click at [875, 383] on div "Next slide" at bounding box center [879, 383] width 12 height 20
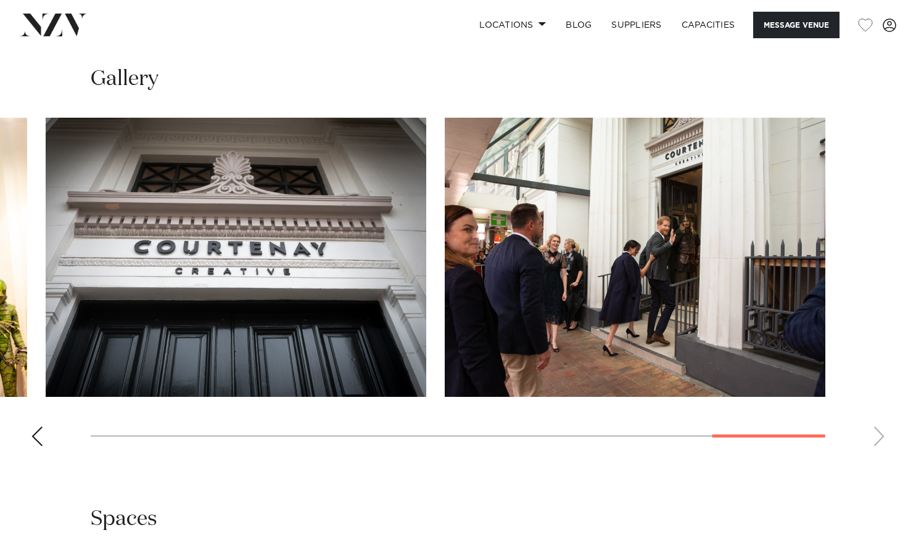
scroll to position [1057, 0]
click at [38, 435] on div "Previous slide" at bounding box center [37, 436] width 12 height 20
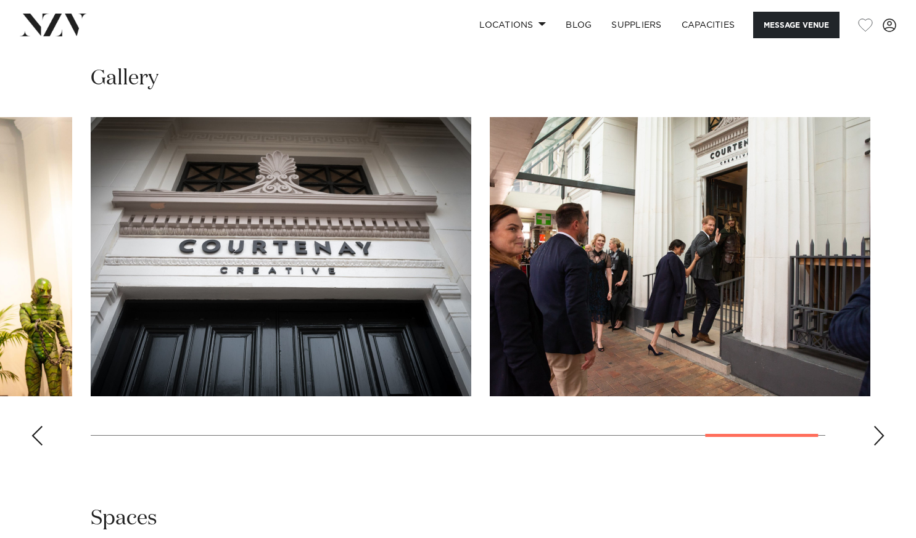
click at [38, 435] on div "Previous slide" at bounding box center [37, 436] width 12 height 20
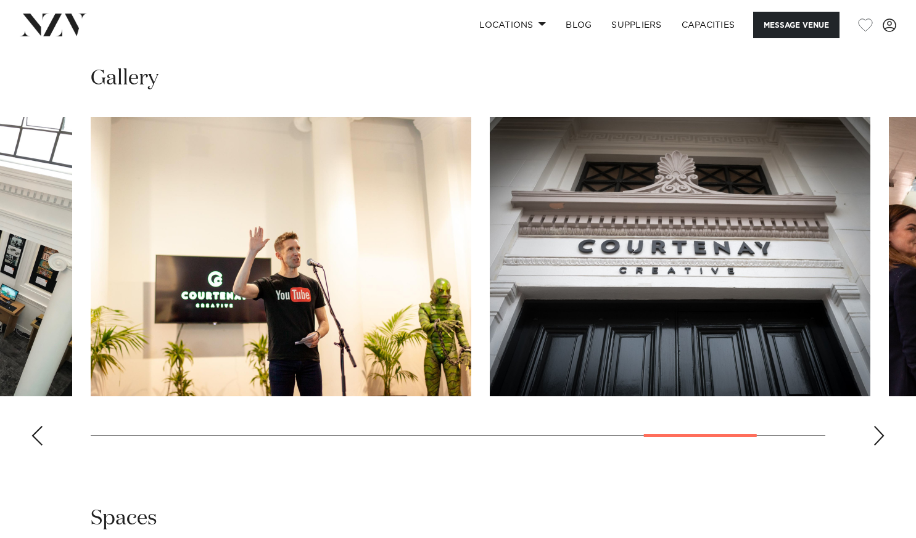
click at [38, 435] on div "Previous slide" at bounding box center [37, 436] width 12 height 20
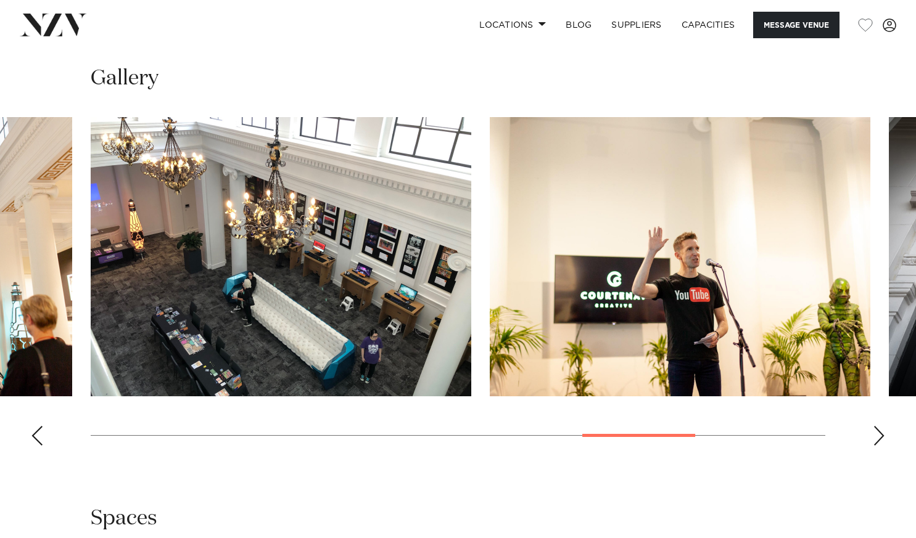
click at [38, 435] on div "Previous slide" at bounding box center [37, 436] width 12 height 20
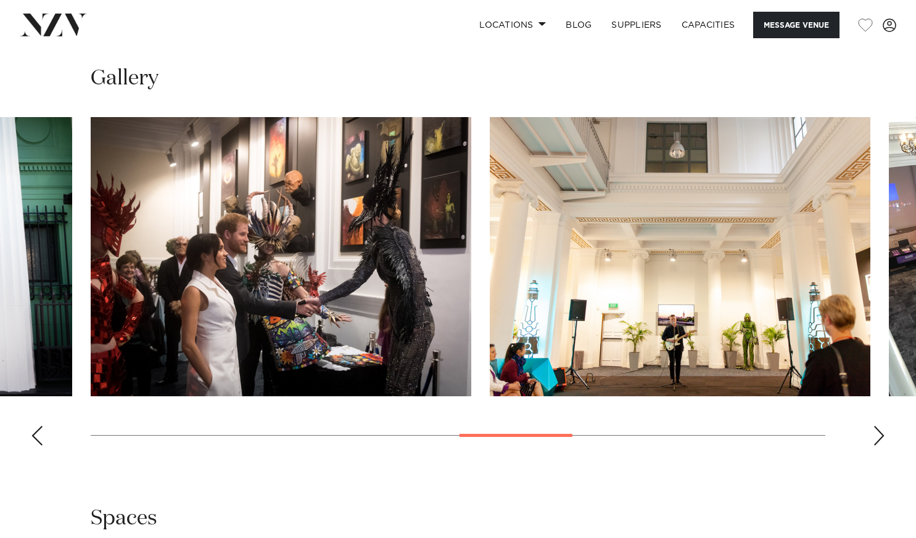
click at [38, 435] on div "Previous slide" at bounding box center [37, 436] width 12 height 20
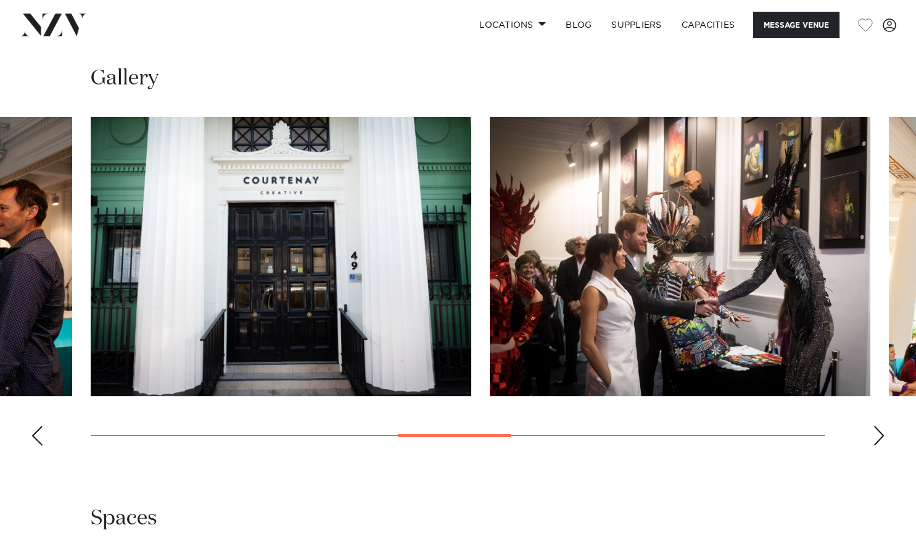
click at [35, 438] on div "Previous slide" at bounding box center [37, 436] width 12 height 20
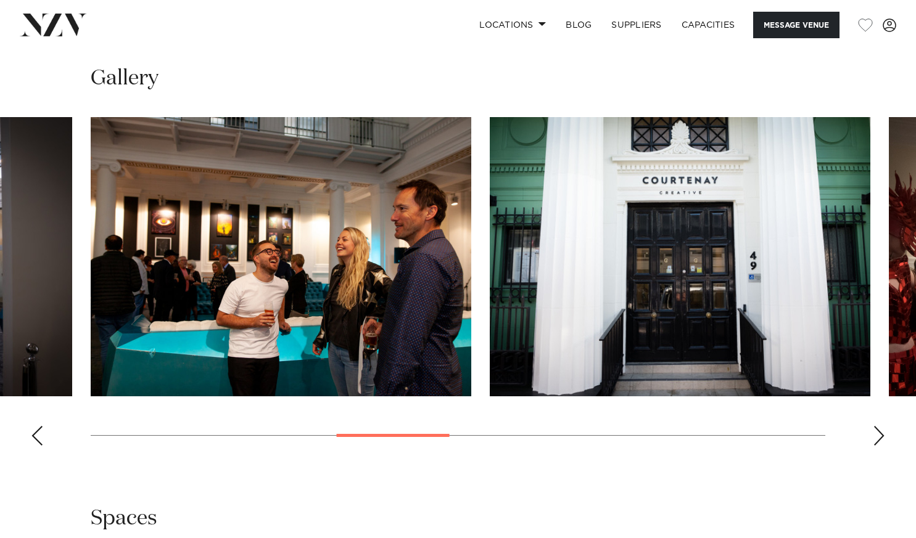
click at [35, 438] on div "Previous slide" at bounding box center [37, 436] width 12 height 20
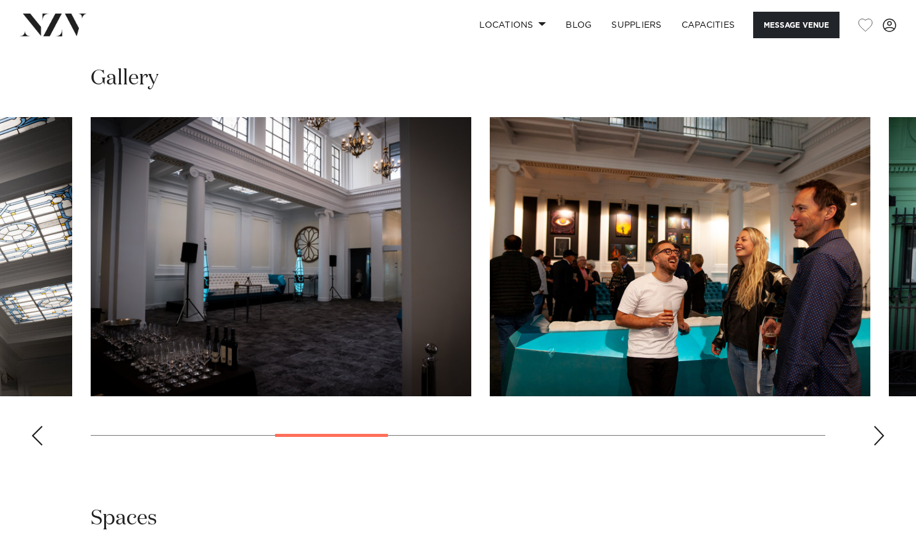
click at [39, 427] on div "Previous slide" at bounding box center [37, 436] width 12 height 20
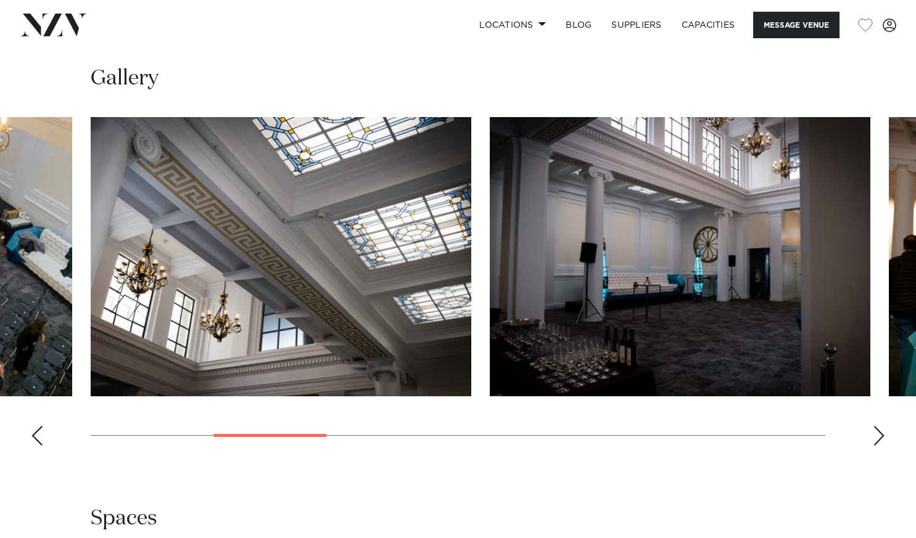
click at [39, 427] on div "Previous slide" at bounding box center [37, 436] width 12 height 20
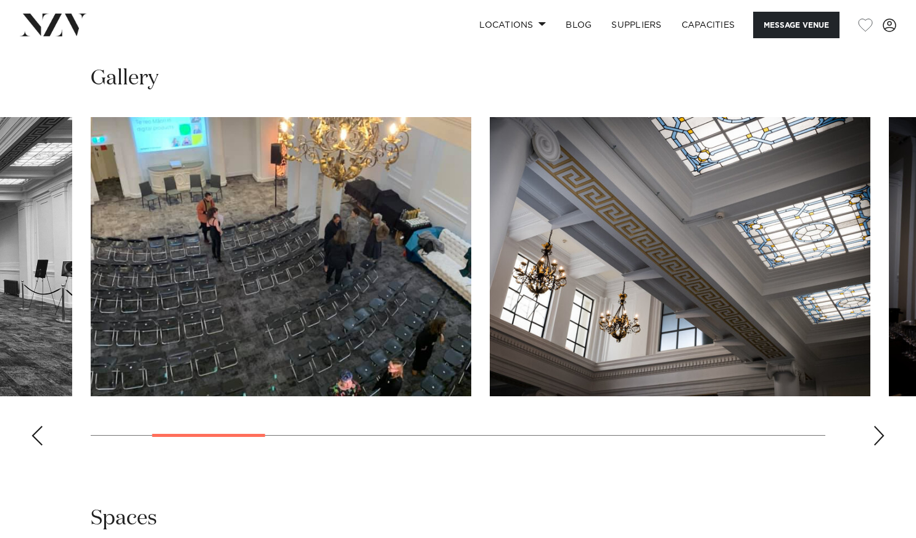
click at [39, 427] on div "Previous slide" at bounding box center [37, 436] width 12 height 20
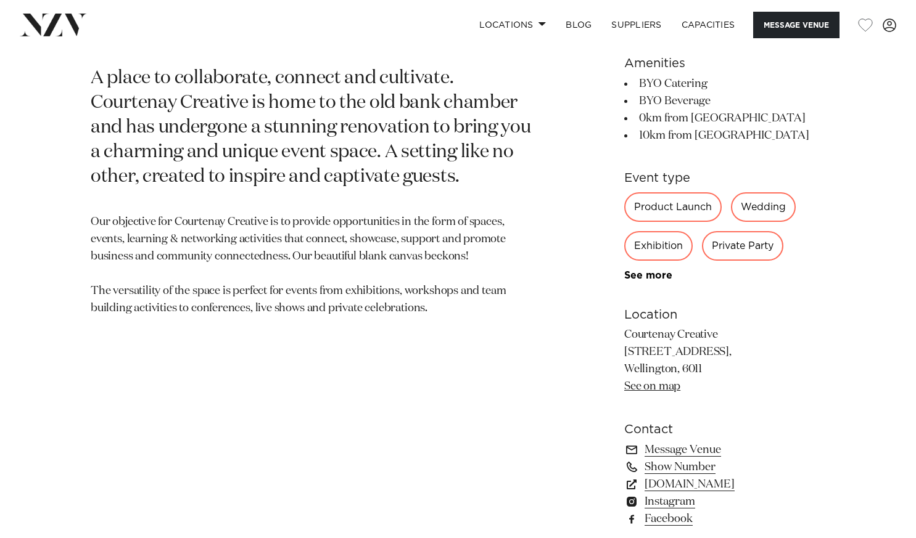
scroll to position [558, 0]
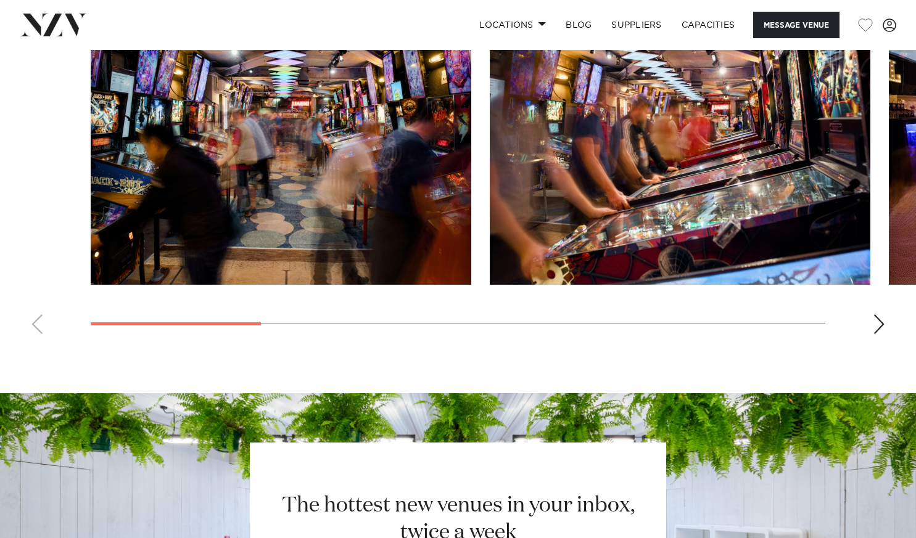
scroll to position [1257, 0]
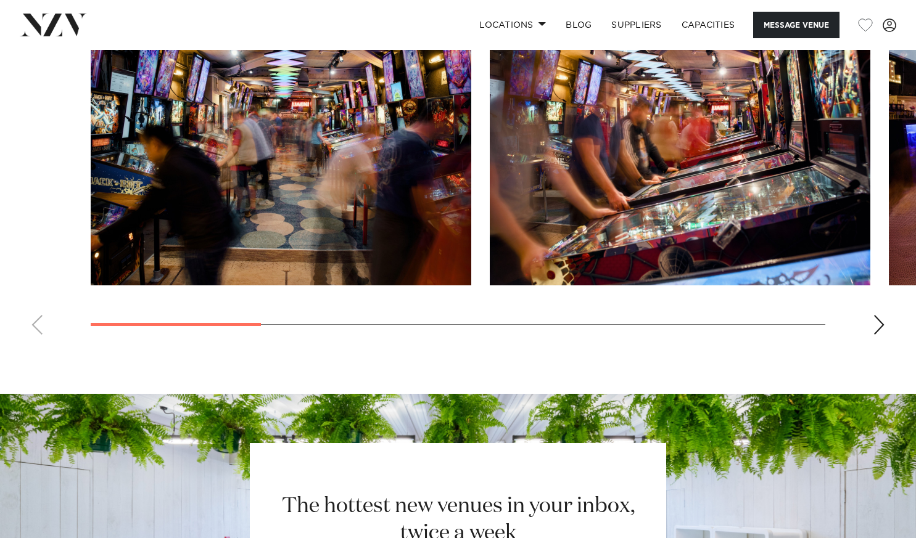
click at [879, 323] on div "Next slide" at bounding box center [879, 325] width 12 height 20
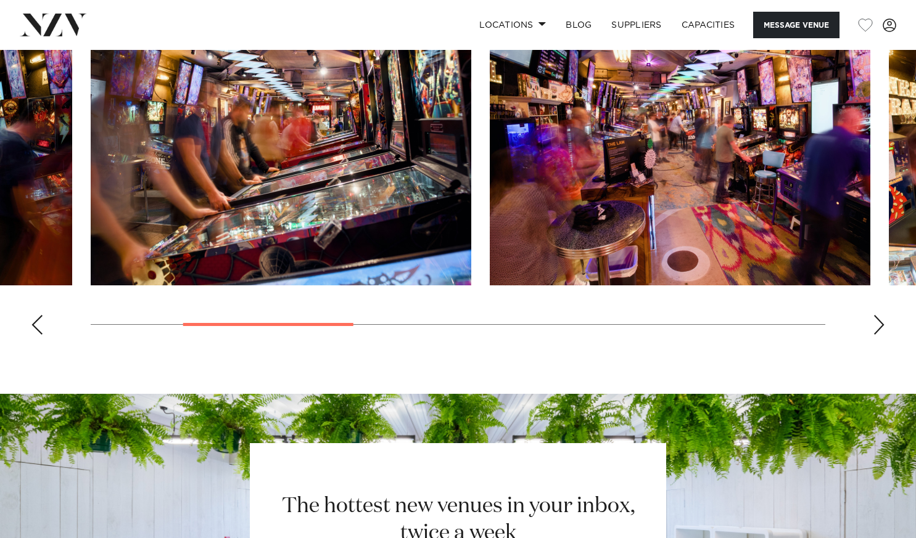
click at [879, 323] on div "Next slide" at bounding box center [879, 325] width 12 height 20
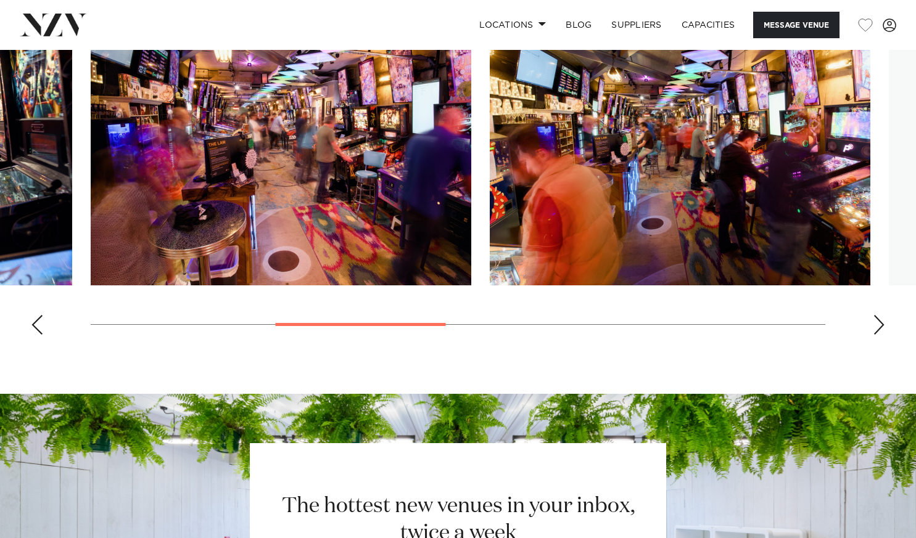
click at [879, 323] on div "Next slide" at bounding box center [879, 325] width 12 height 20
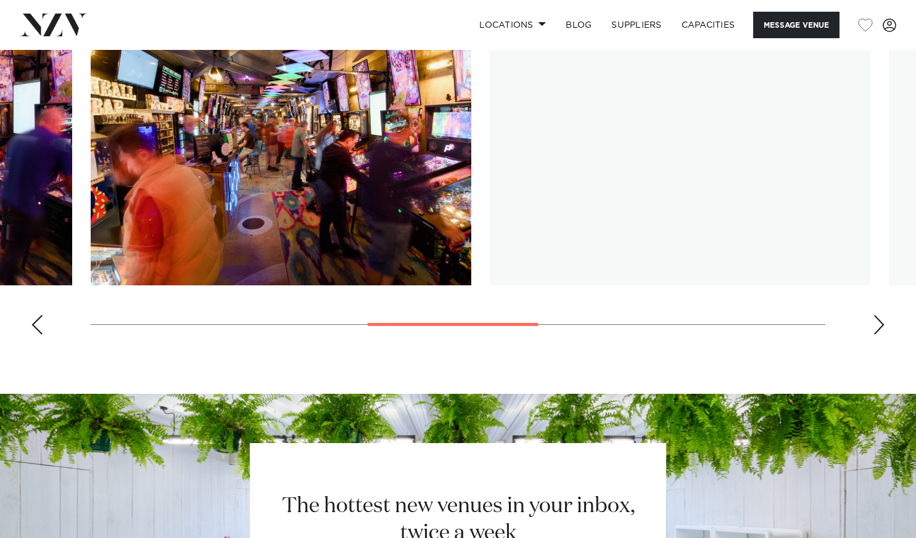
click at [879, 323] on div "Next slide" at bounding box center [879, 325] width 12 height 20
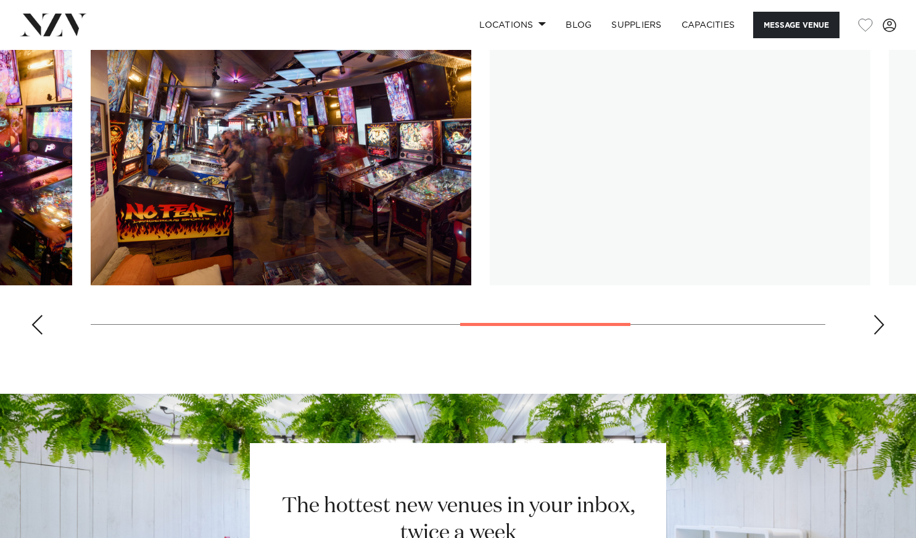
click at [879, 323] on div "Next slide" at bounding box center [879, 325] width 12 height 20
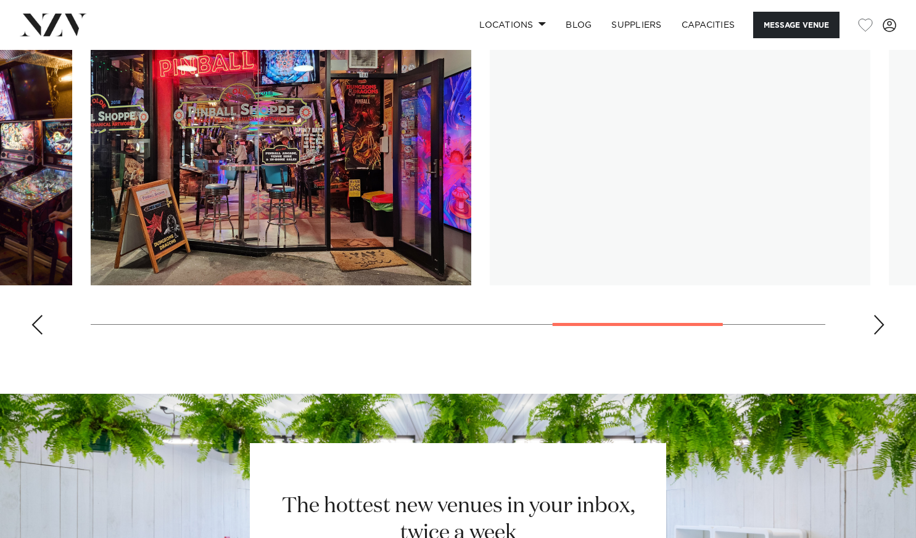
click at [879, 323] on div "Next slide" at bounding box center [879, 325] width 12 height 20
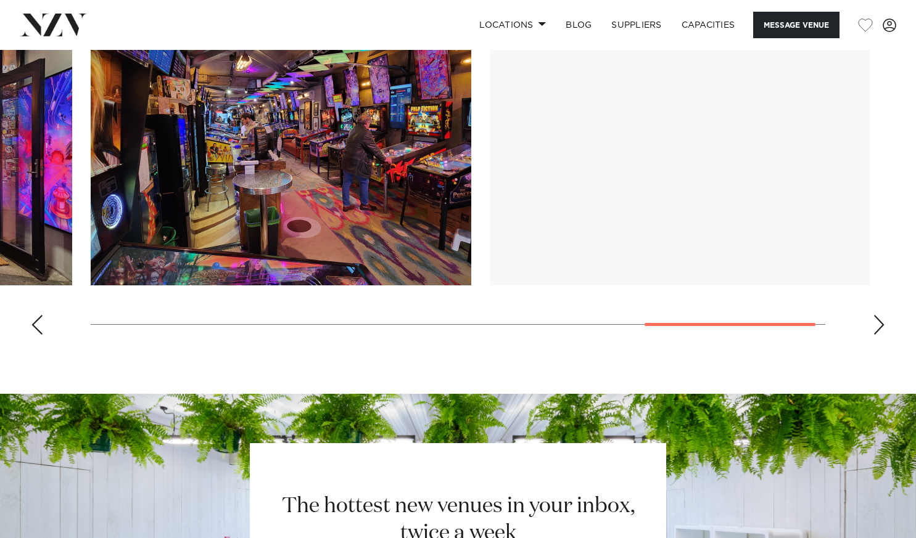
click at [879, 323] on div "Next slide" at bounding box center [879, 325] width 12 height 20
